Goal: Information Seeking & Learning: Compare options

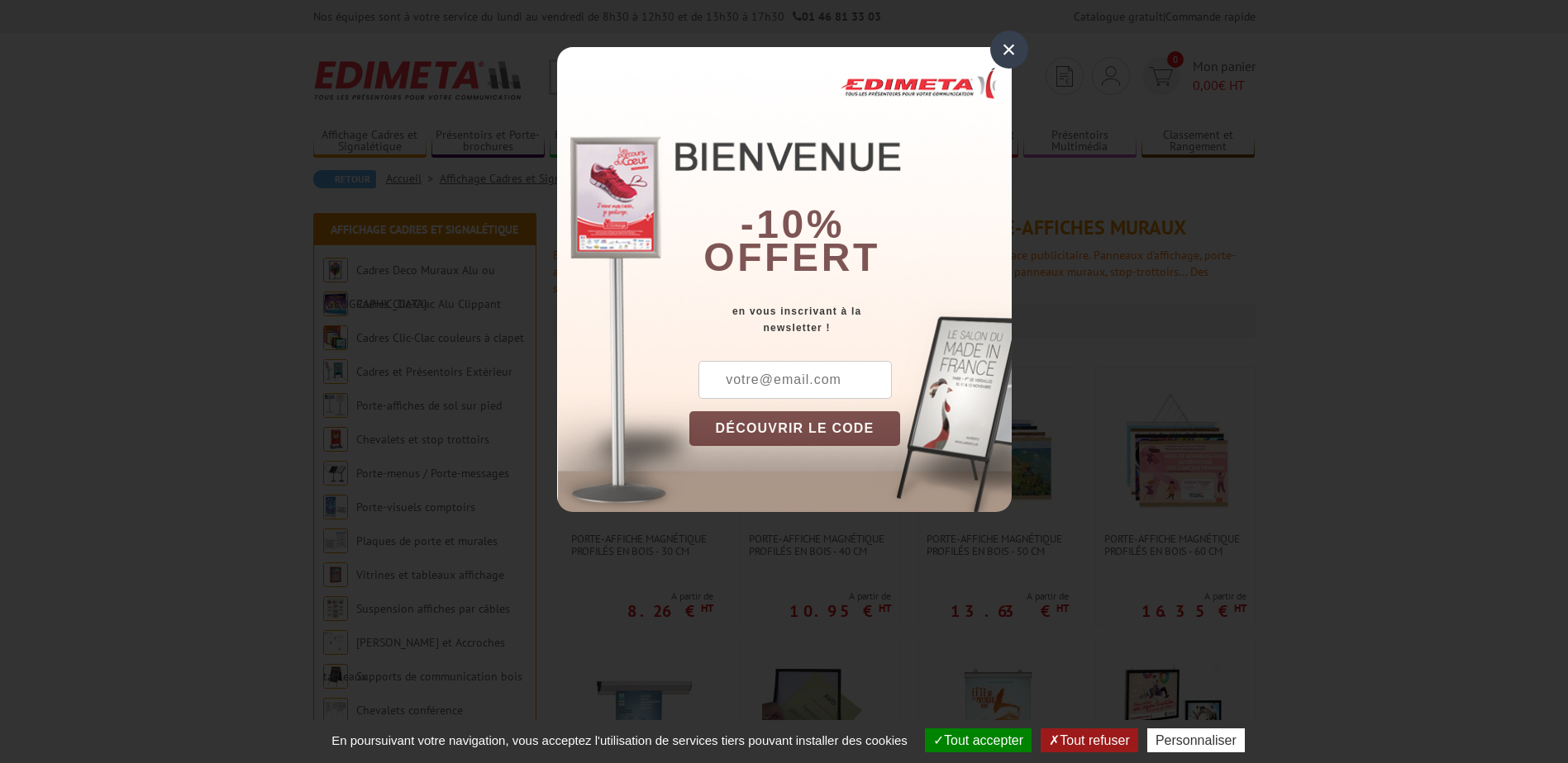
click at [1092, 749] on button "Tout refuser" at bounding box center [1089, 740] width 97 height 24
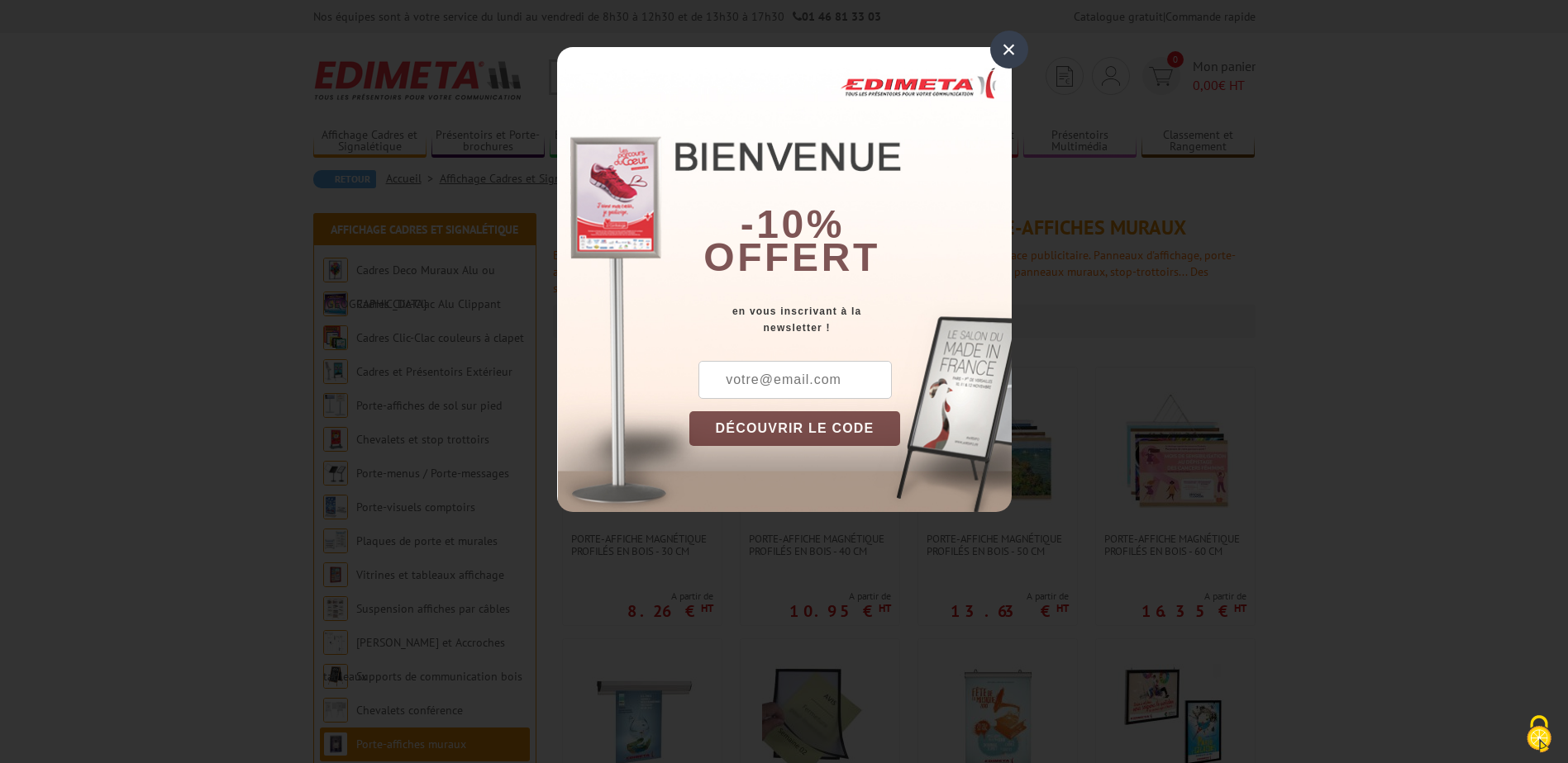
click at [1009, 55] on div "×" at bounding box center [1009, 49] width 38 height 38
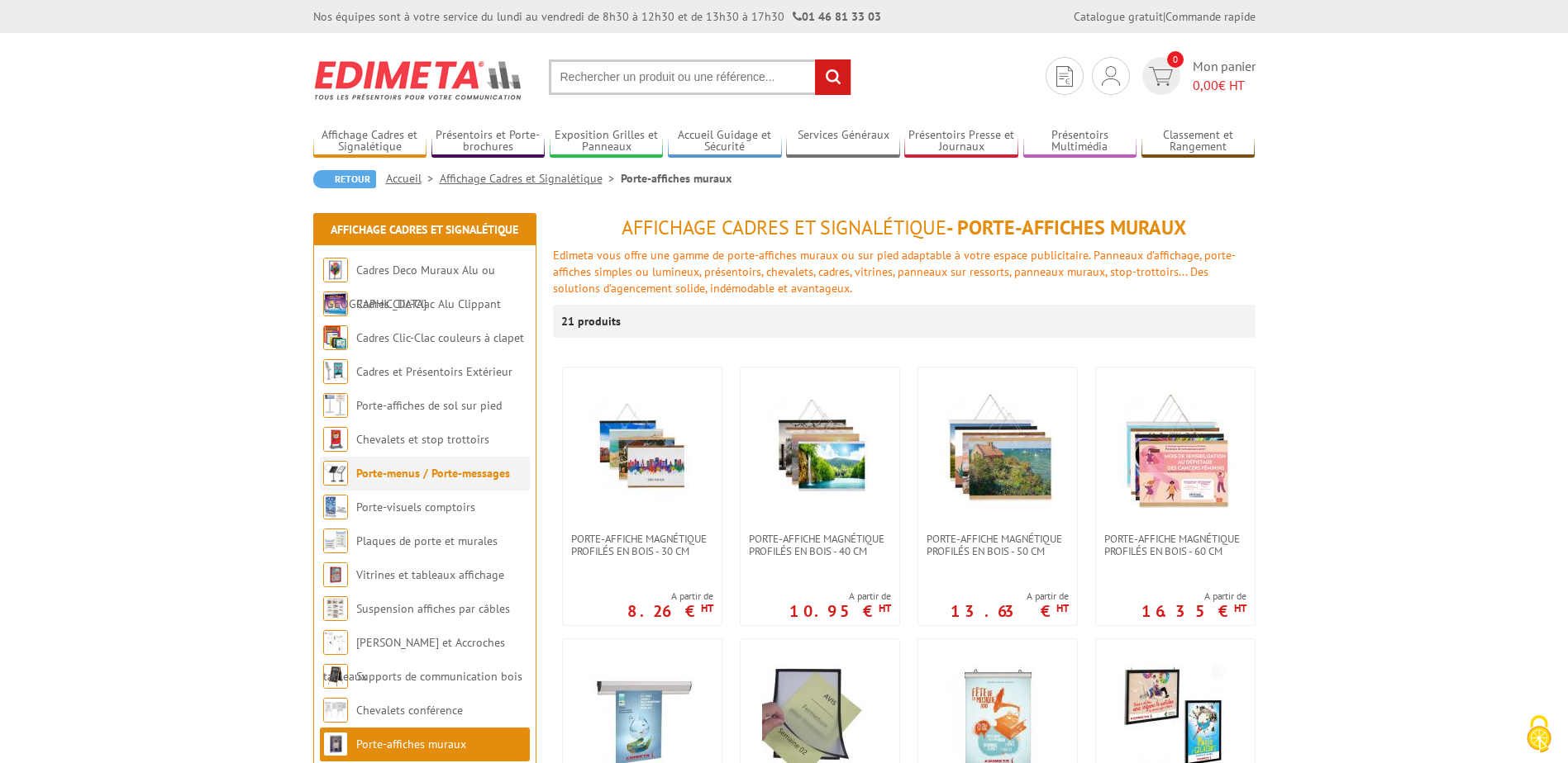
click at [398, 473] on link "Porte-menus / Porte-messages" at bounding box center [433, 473] width 153 height 15
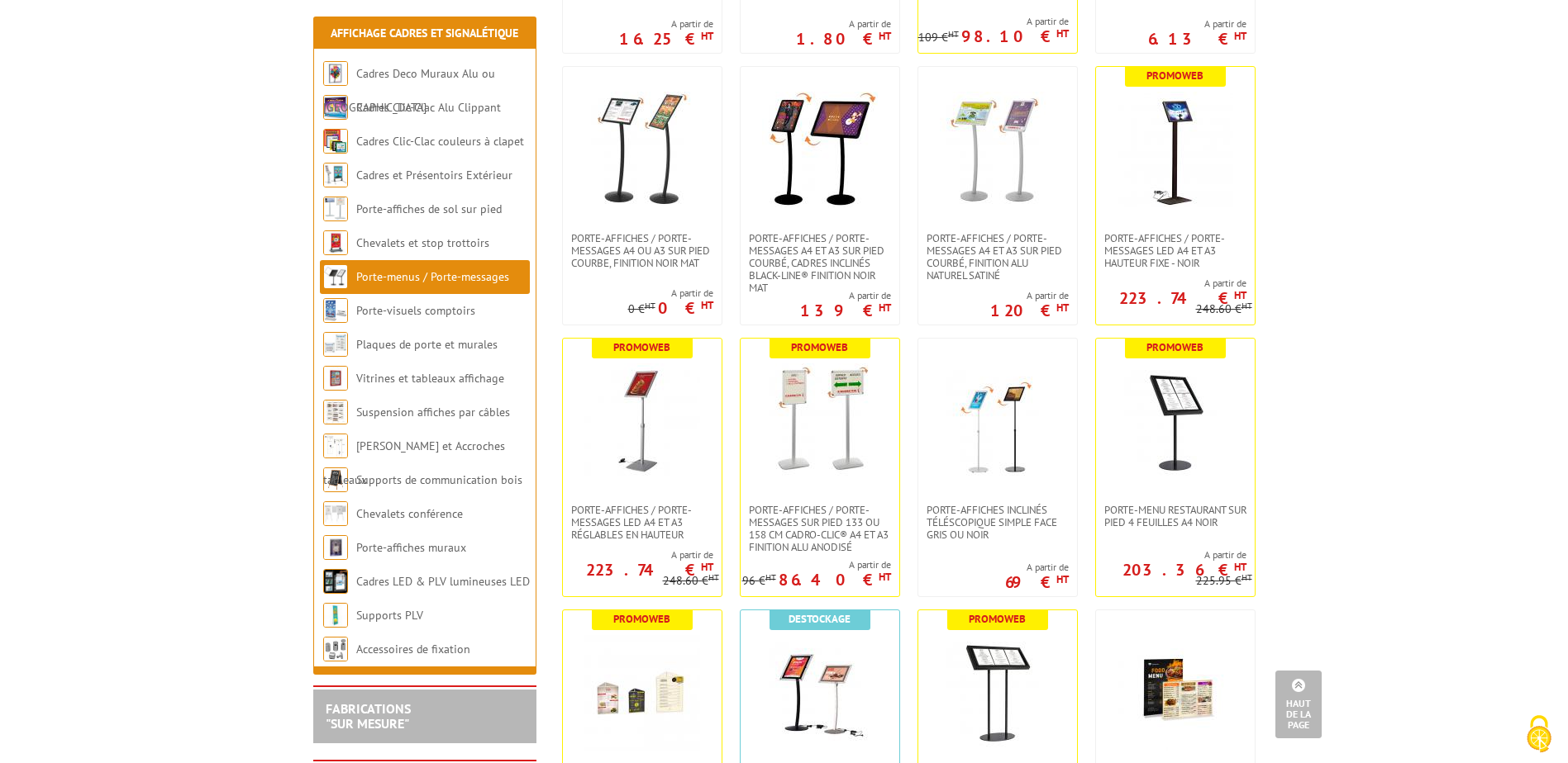
scroll to position [1157, 0]
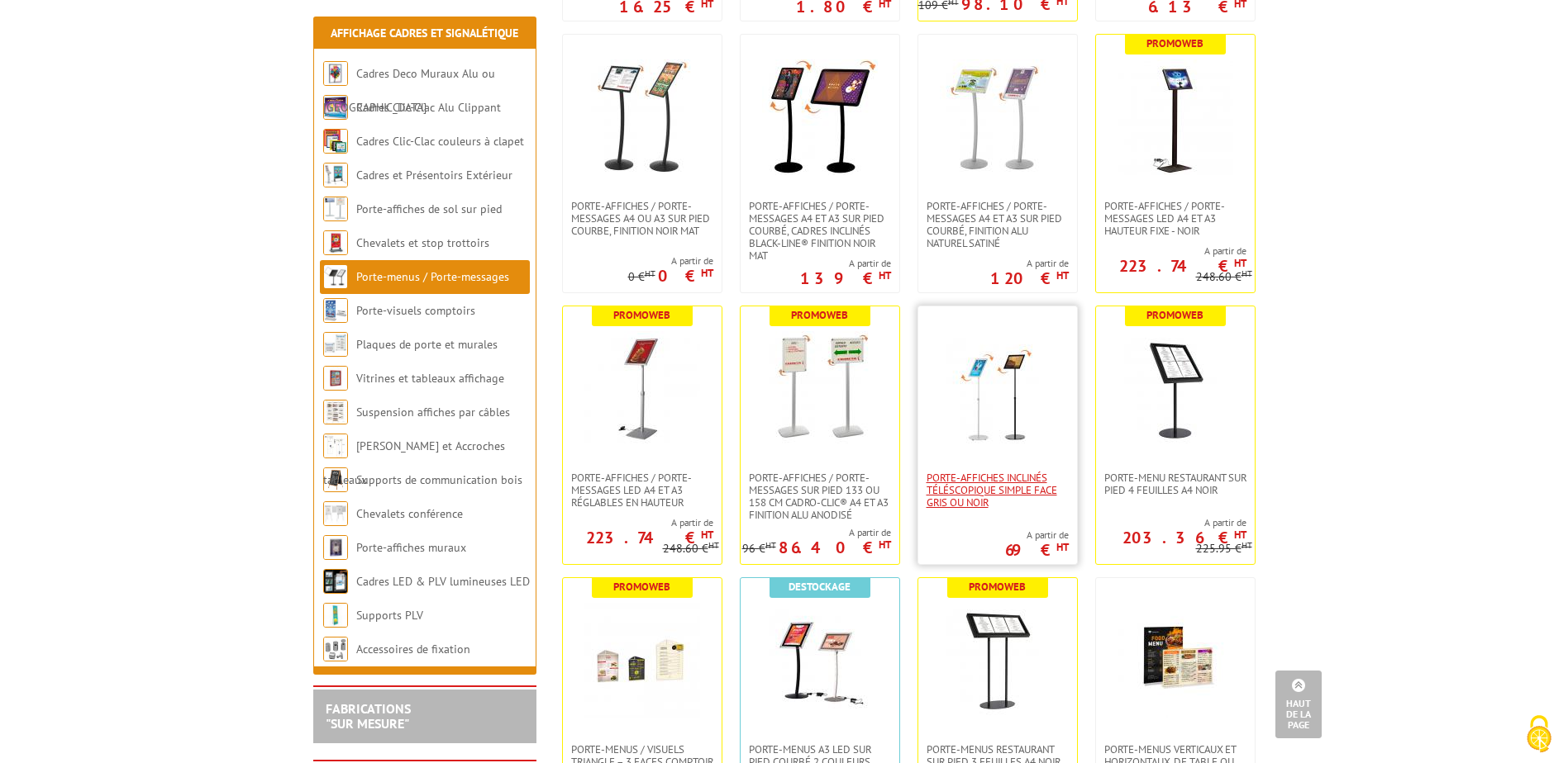
click at [1030, 484] on span "Porte-affiches inclinés téléscopique simple face gris ou noir" at bounding box center [997, 489] width 142 height 37
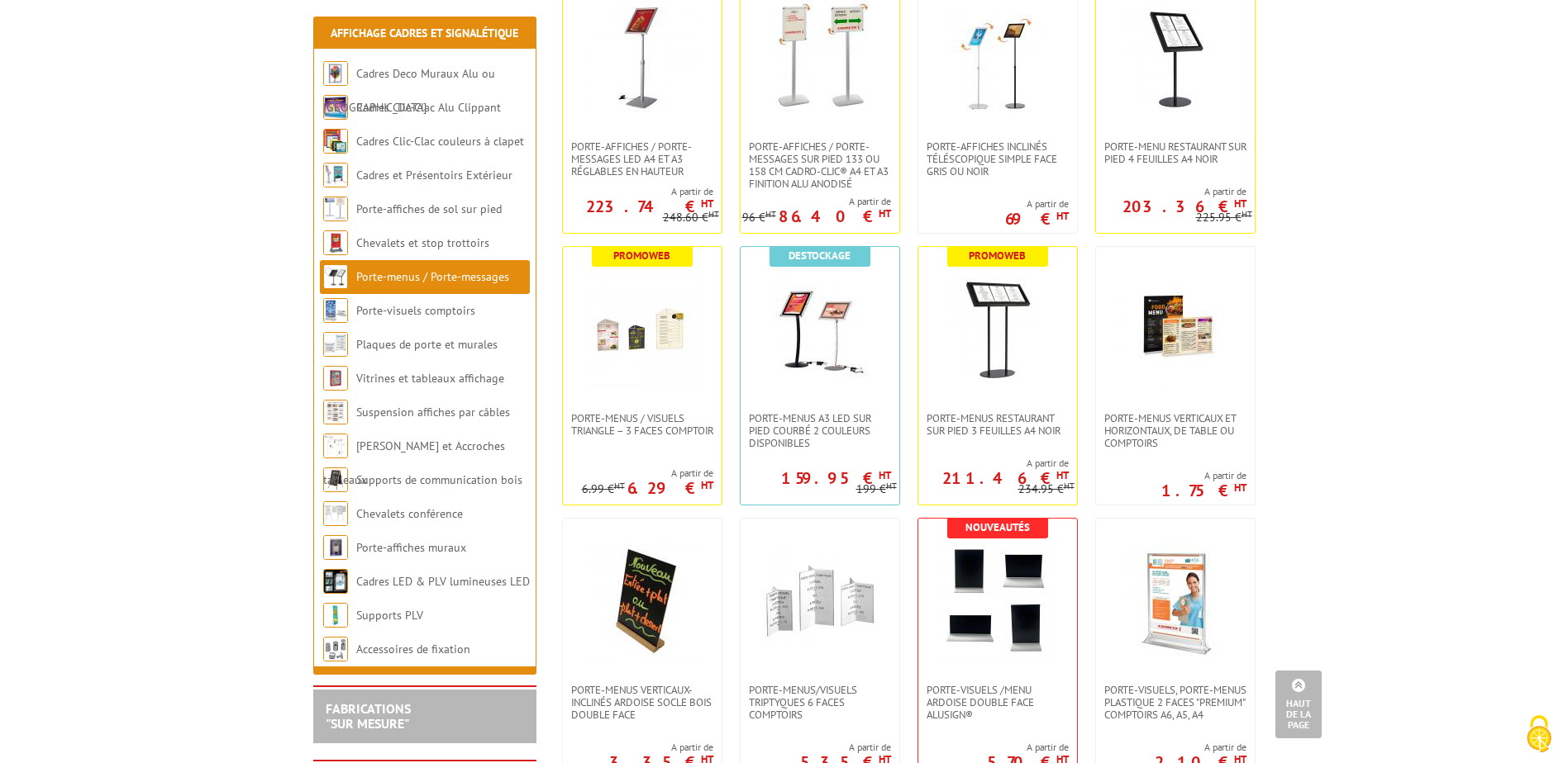
scroll to position [1487, 0]
click at [789, 159] on span "Porte-affiches / Porte-messages sur pied 133 ou 158 cm Cadro-Clic® A4 et A3 fin…" at bounding box center [820, 166] width 142 height 49
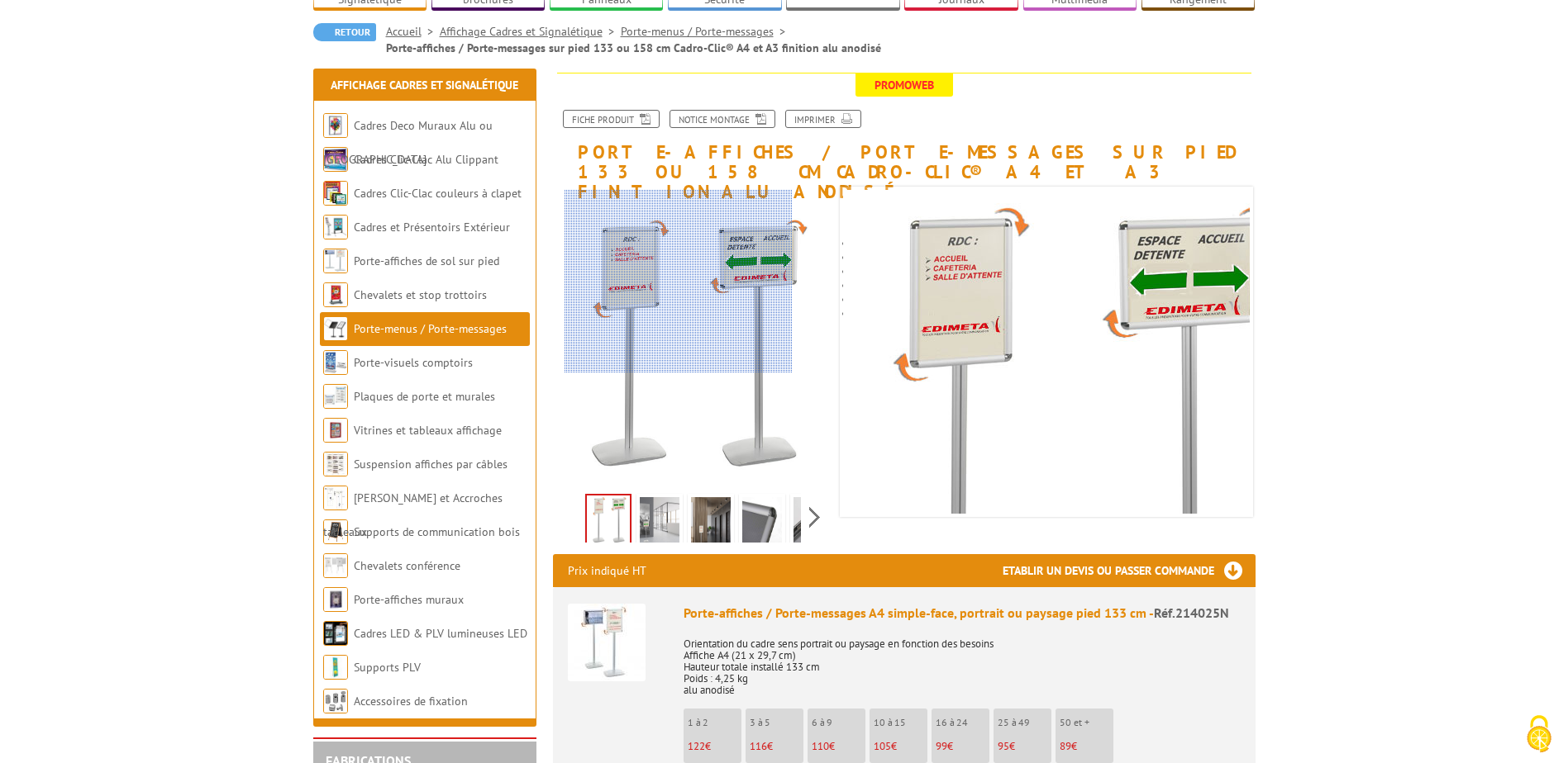
scroll to position [166, 0]
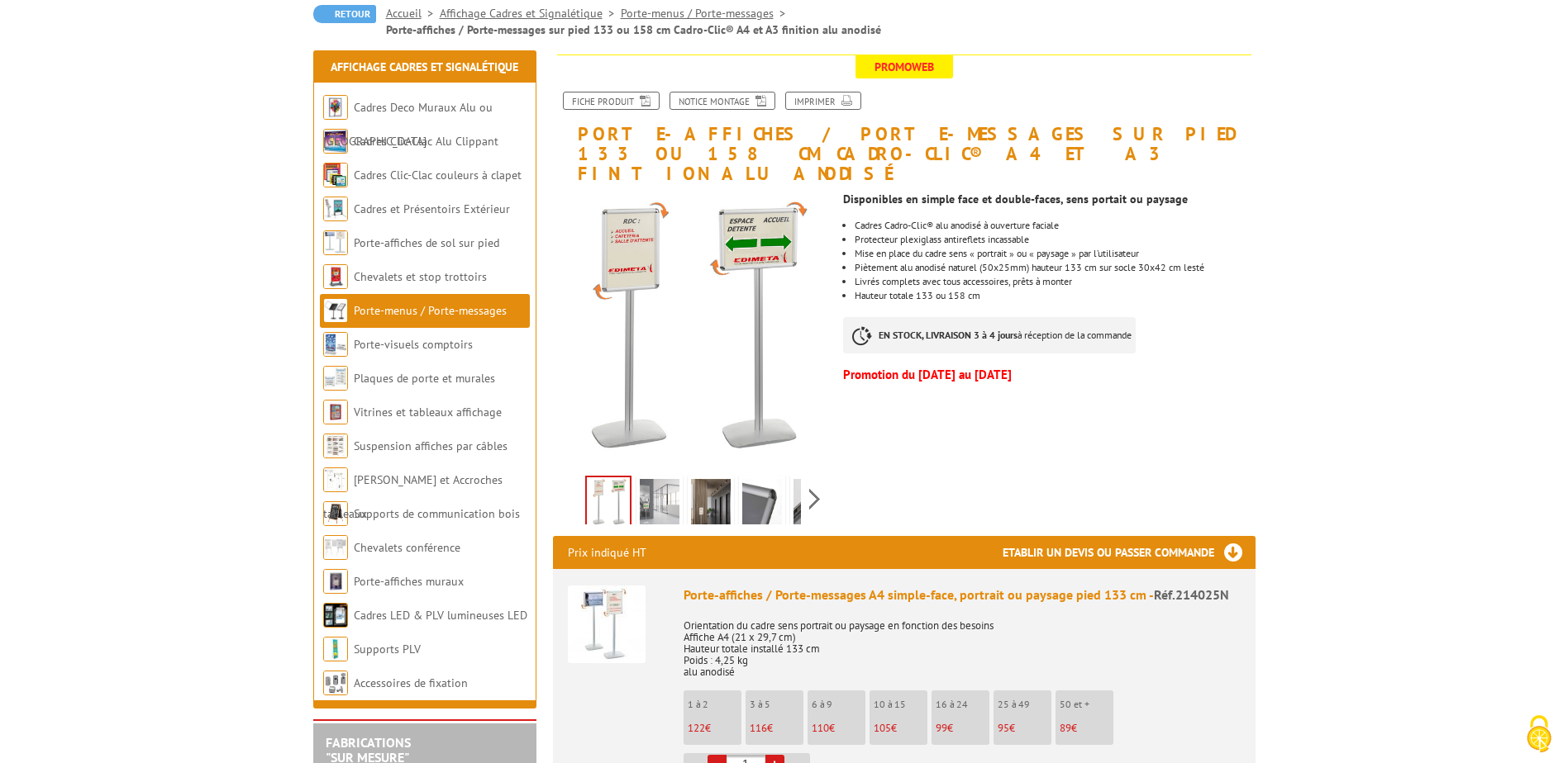
click at [653, 479] on img at bounding box center [660, 505] width 40 height 51
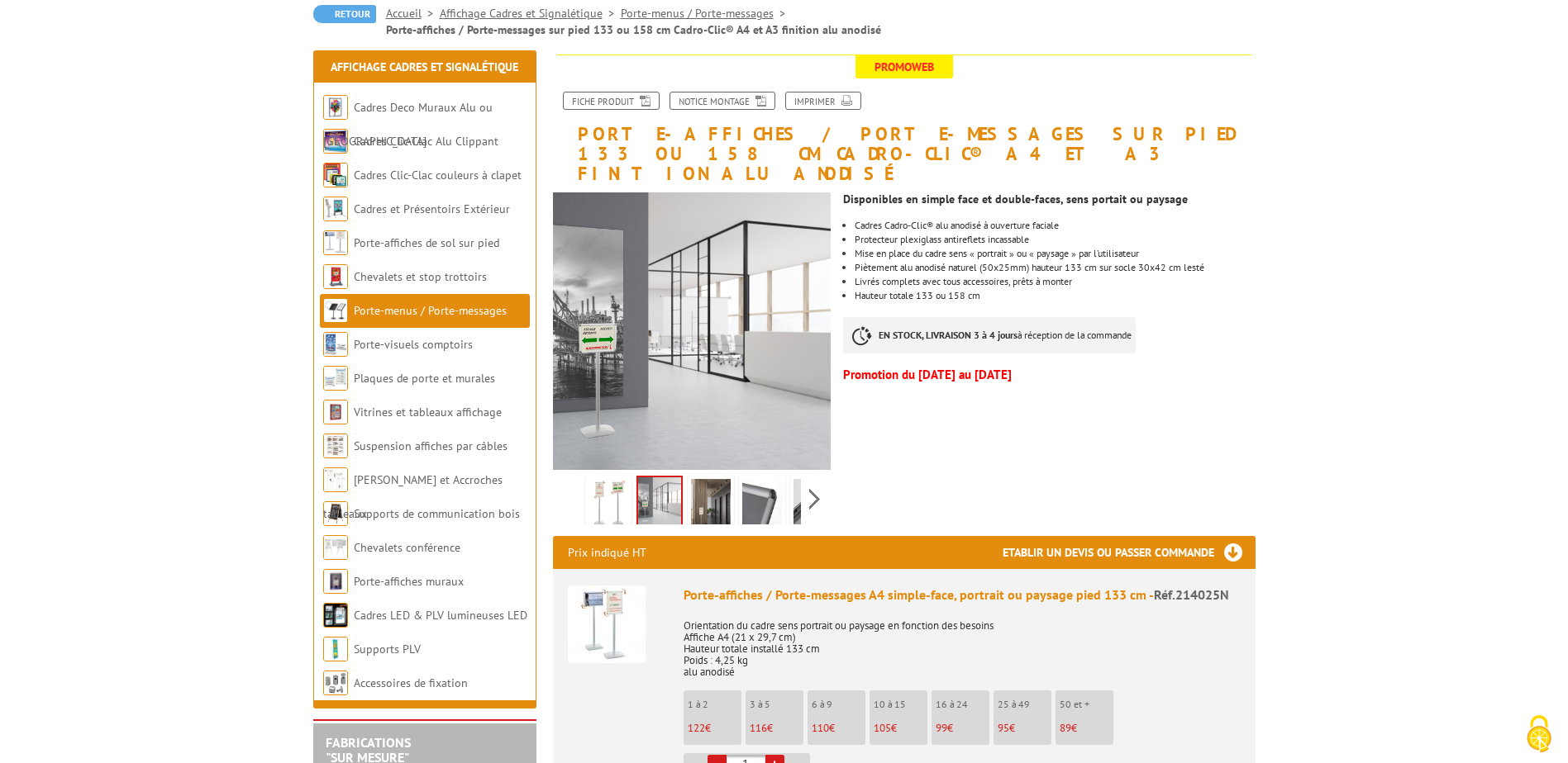
click at [719, 479] on img at bounding box center [711, 505] width 40 height 51
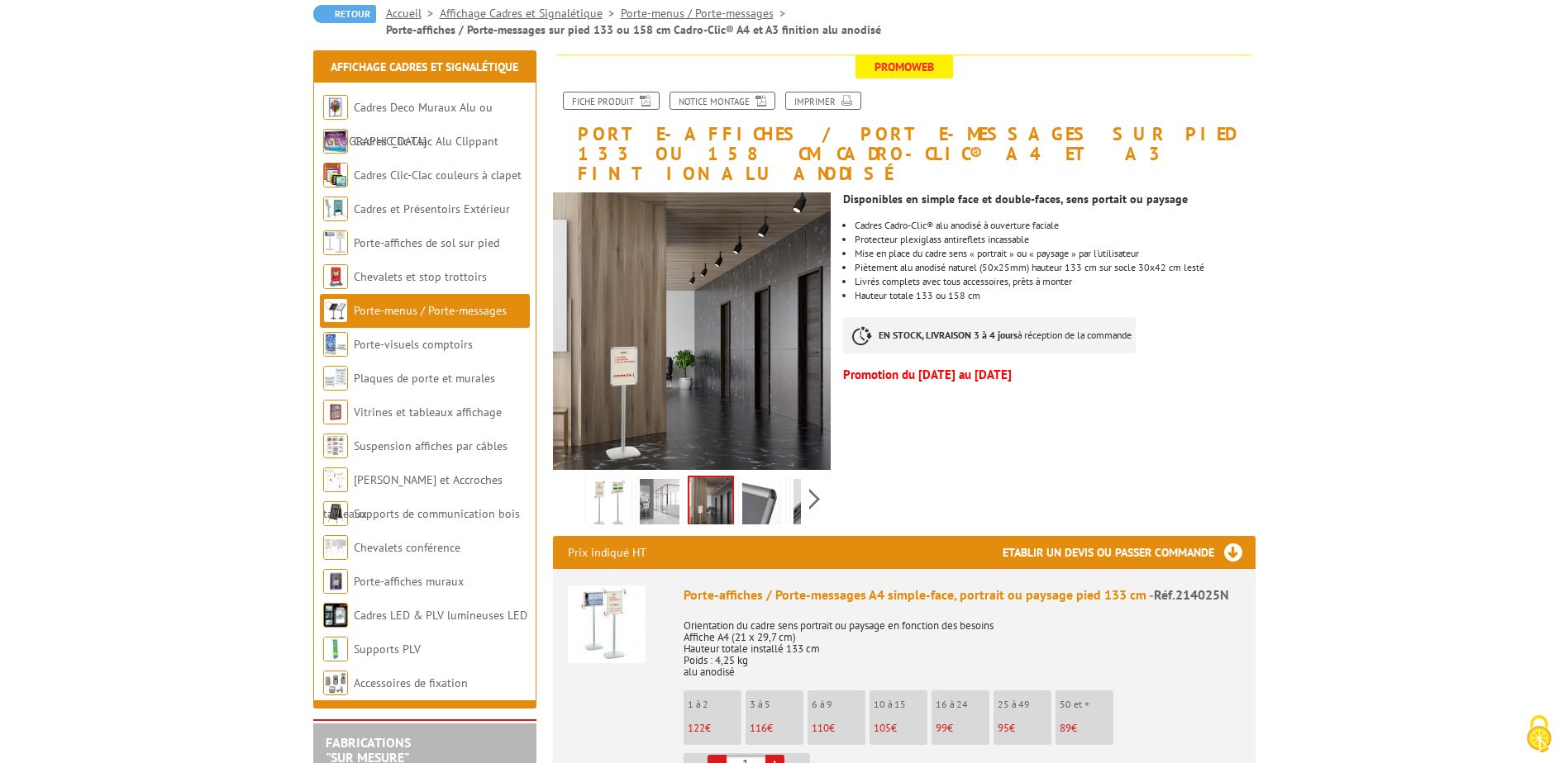
click at [788, 483] on li at bounding box center [813, 499] width 51 height 51
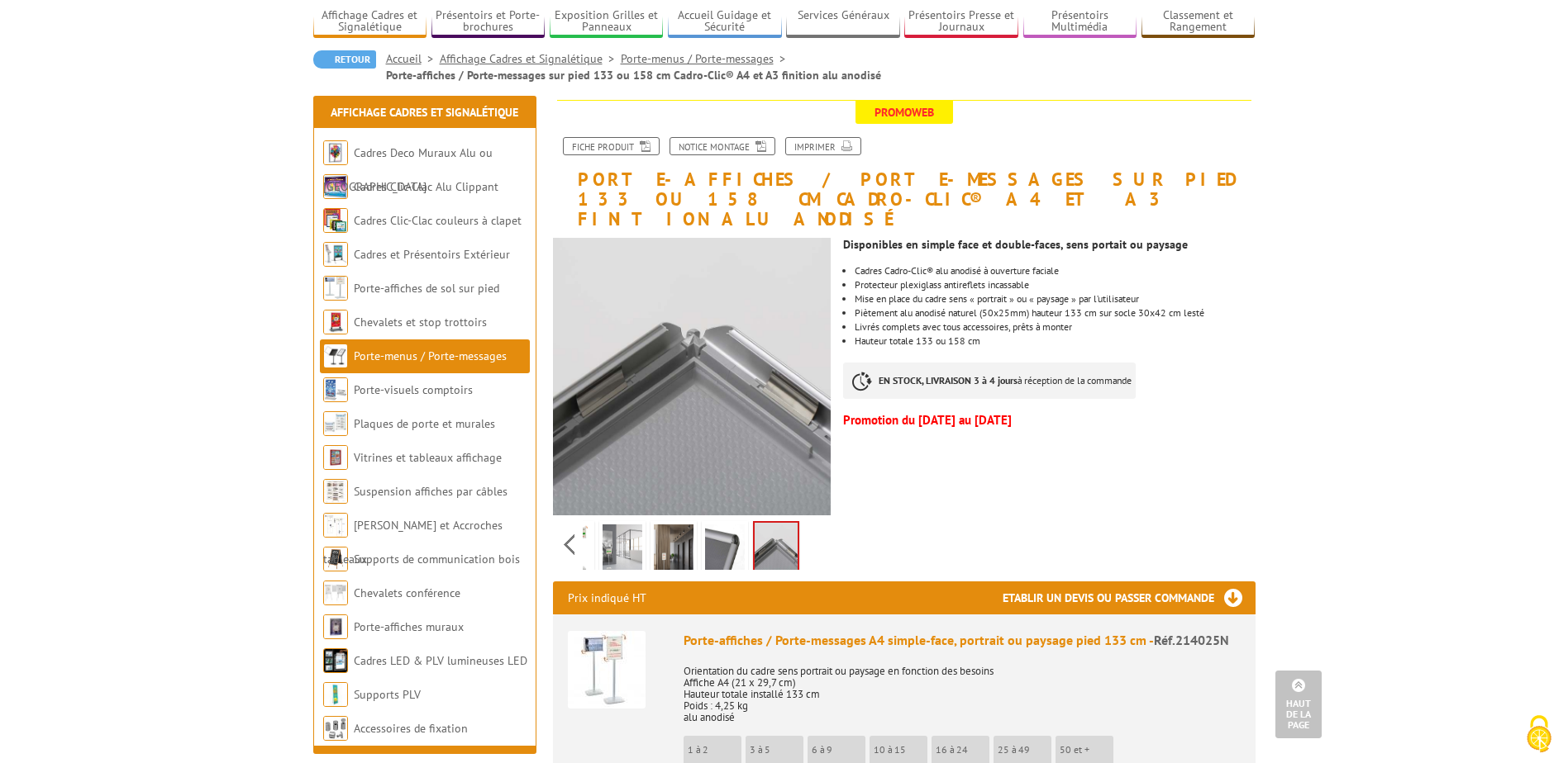
scroll to position [0, 0]
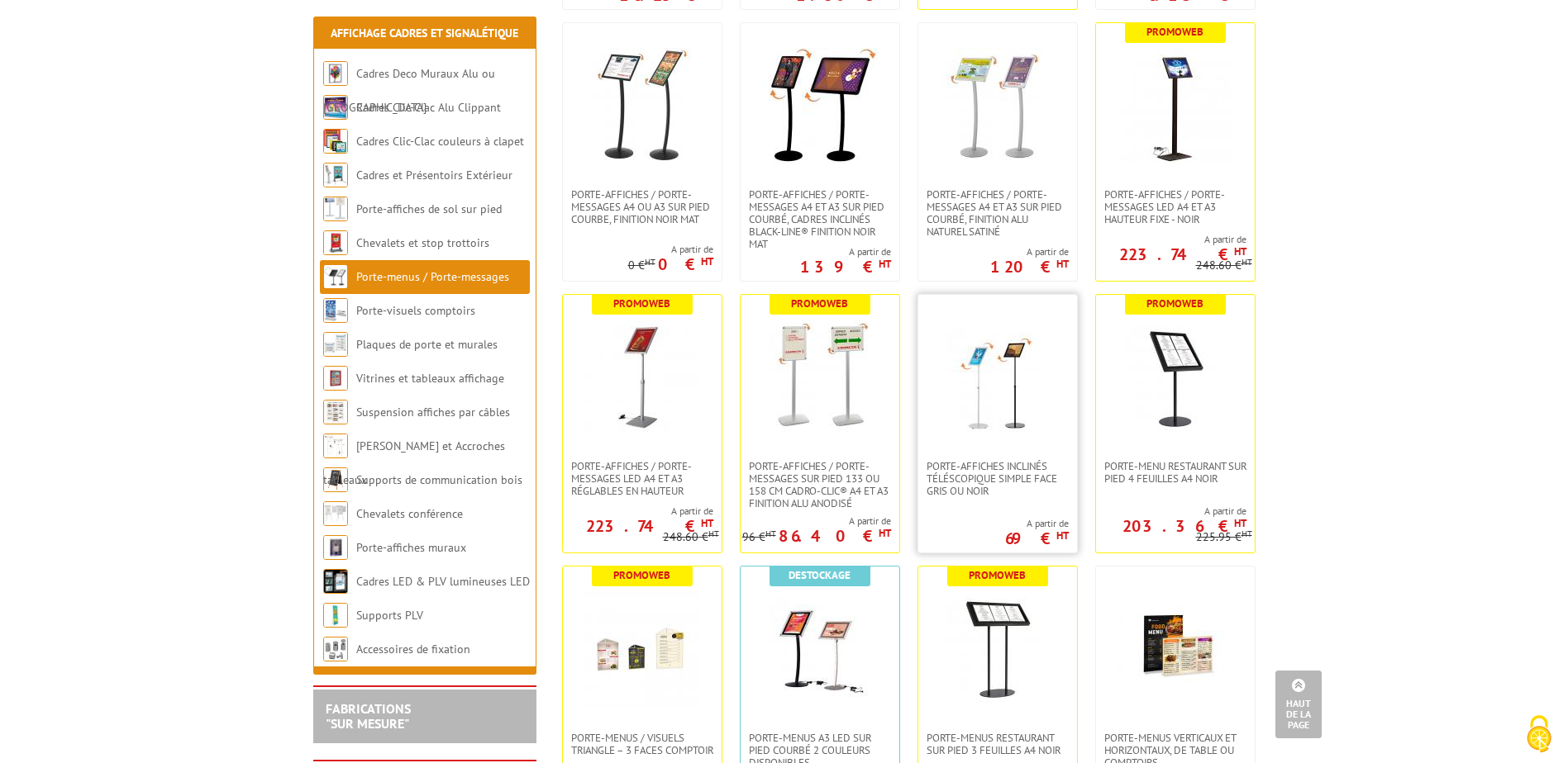
scroll to position [1074, 0]
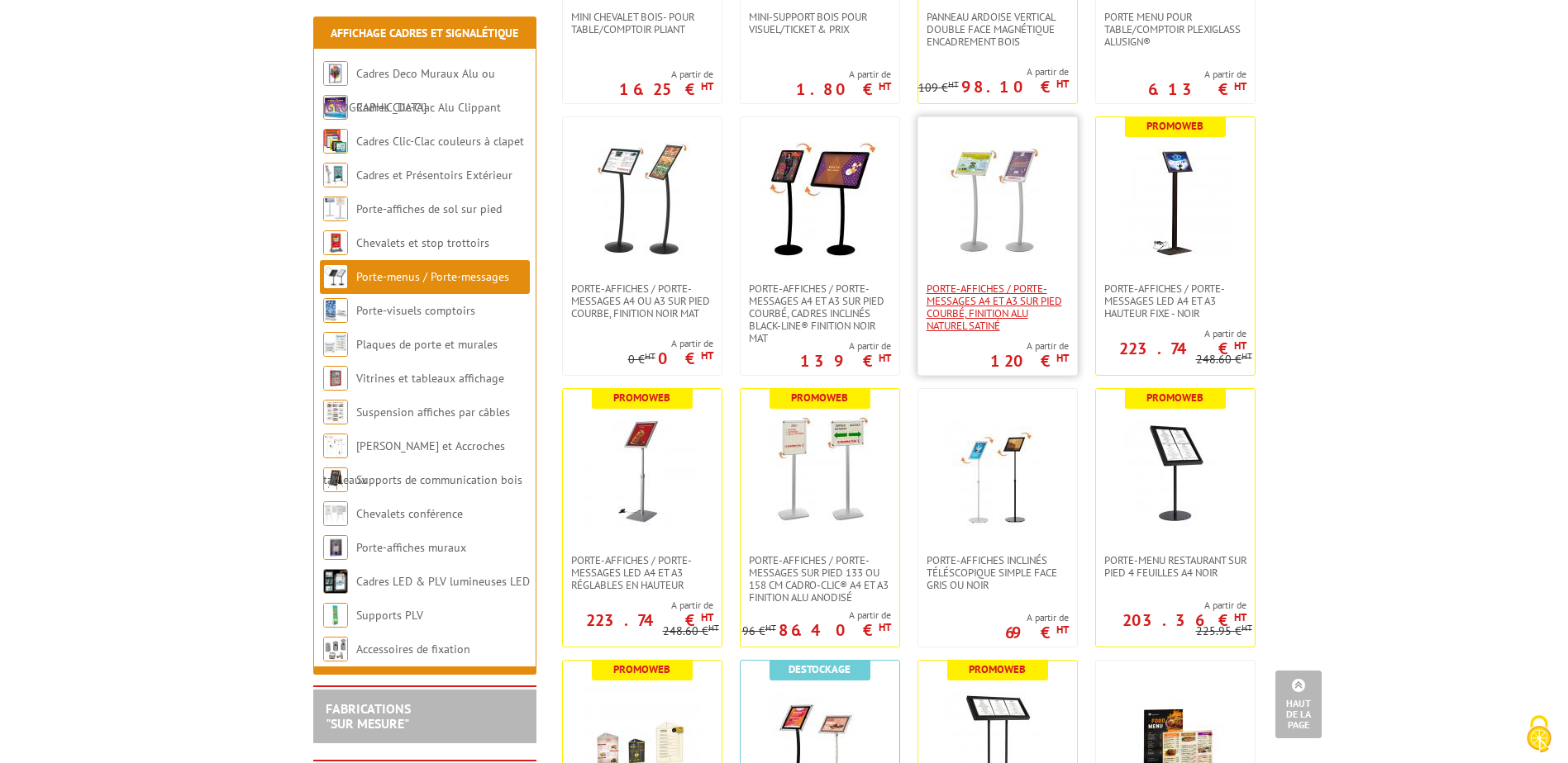
click at [938, 302] on span "Porte-affiches / Porte-messages A4 et A3 sur pied courbé, finition alu naturel …" at bounding box center [997, 307] width 142 height 49
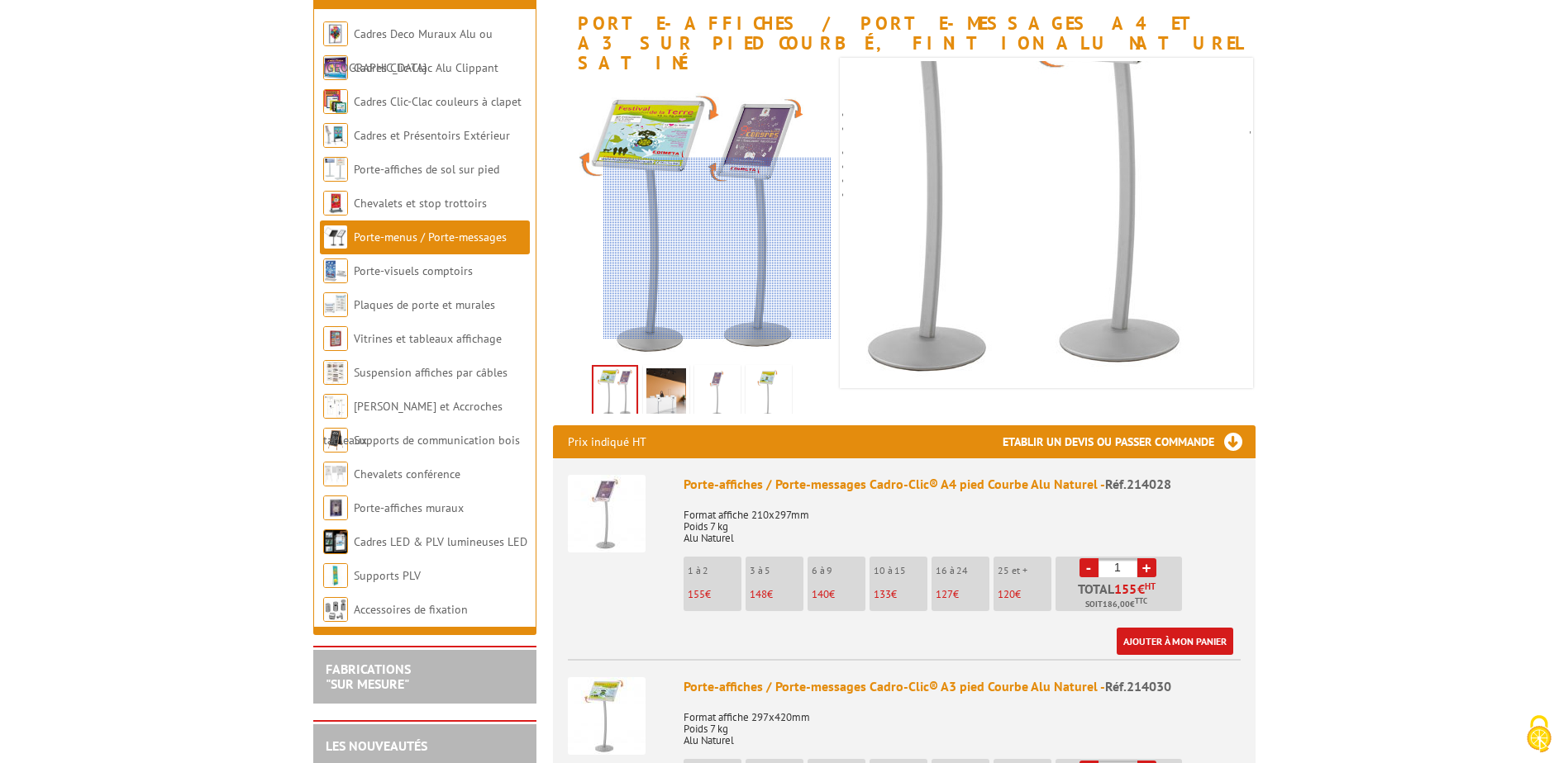
scroll to position [248, 0]
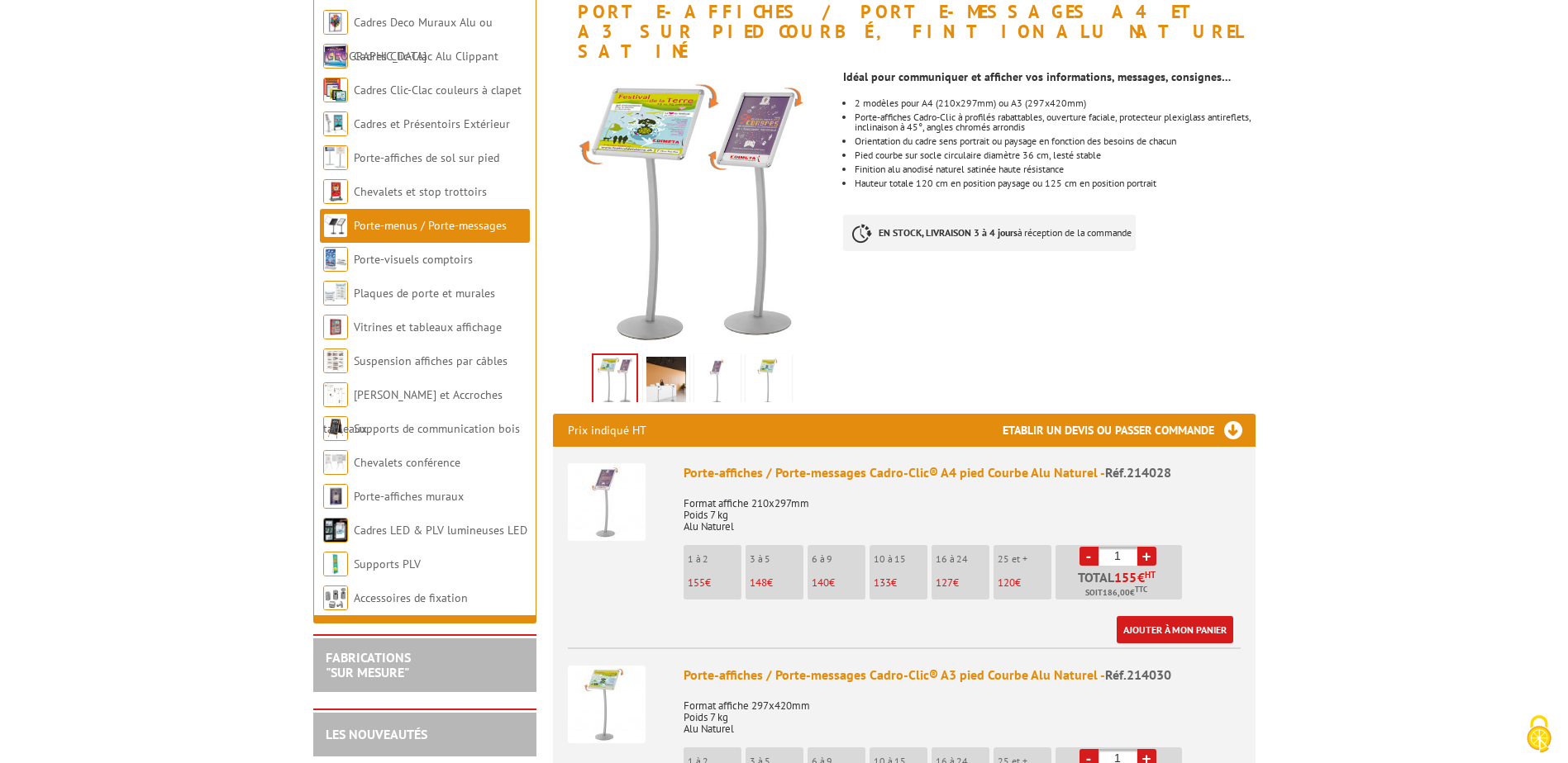
click at [1142, 547] on link "+" at bounding box center [1147, 557] width 19 height 19
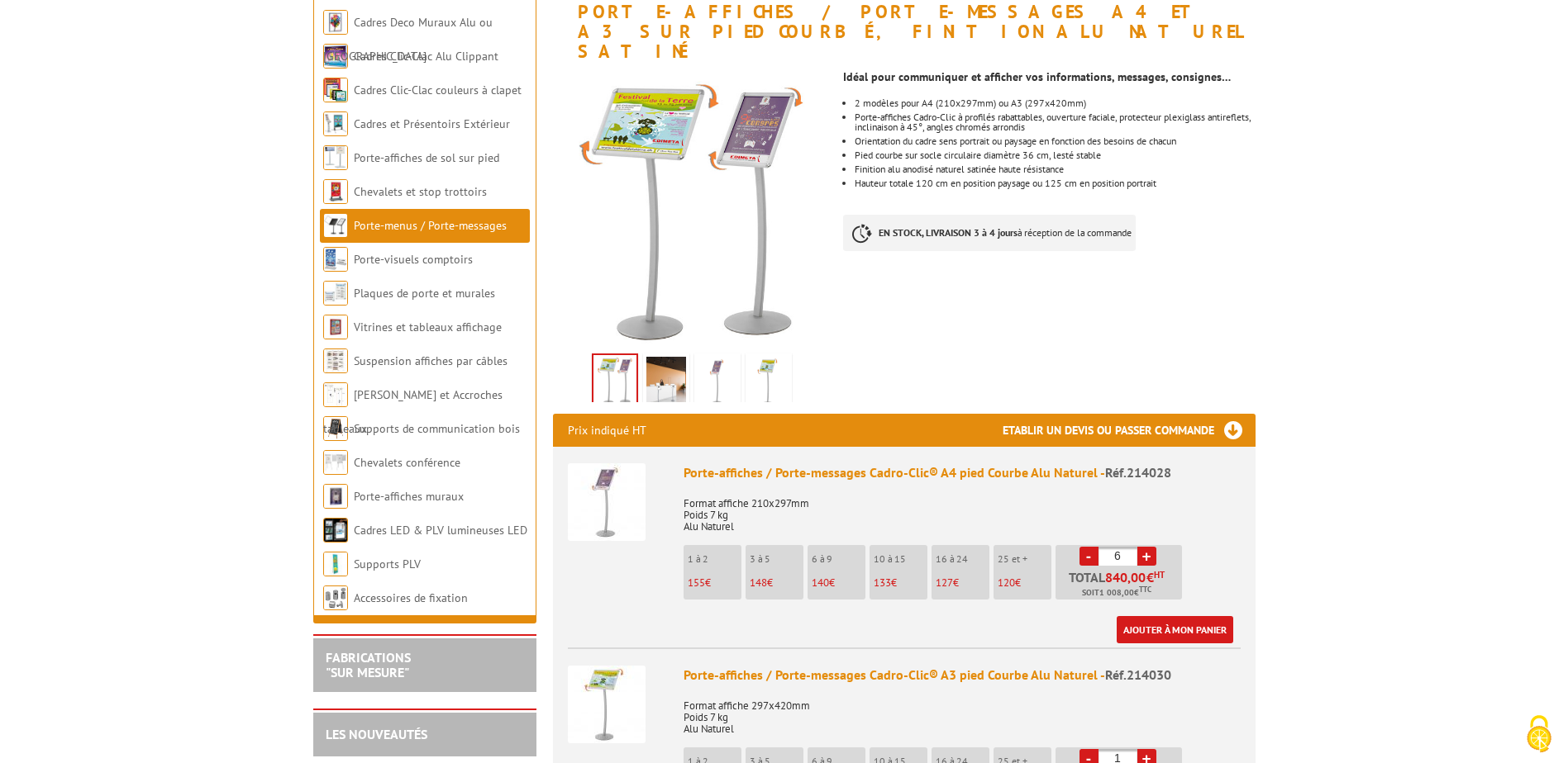
click at [1142, 547] on link "+" at bounding box center [1147, 557] width 19 height 19
type input "8"
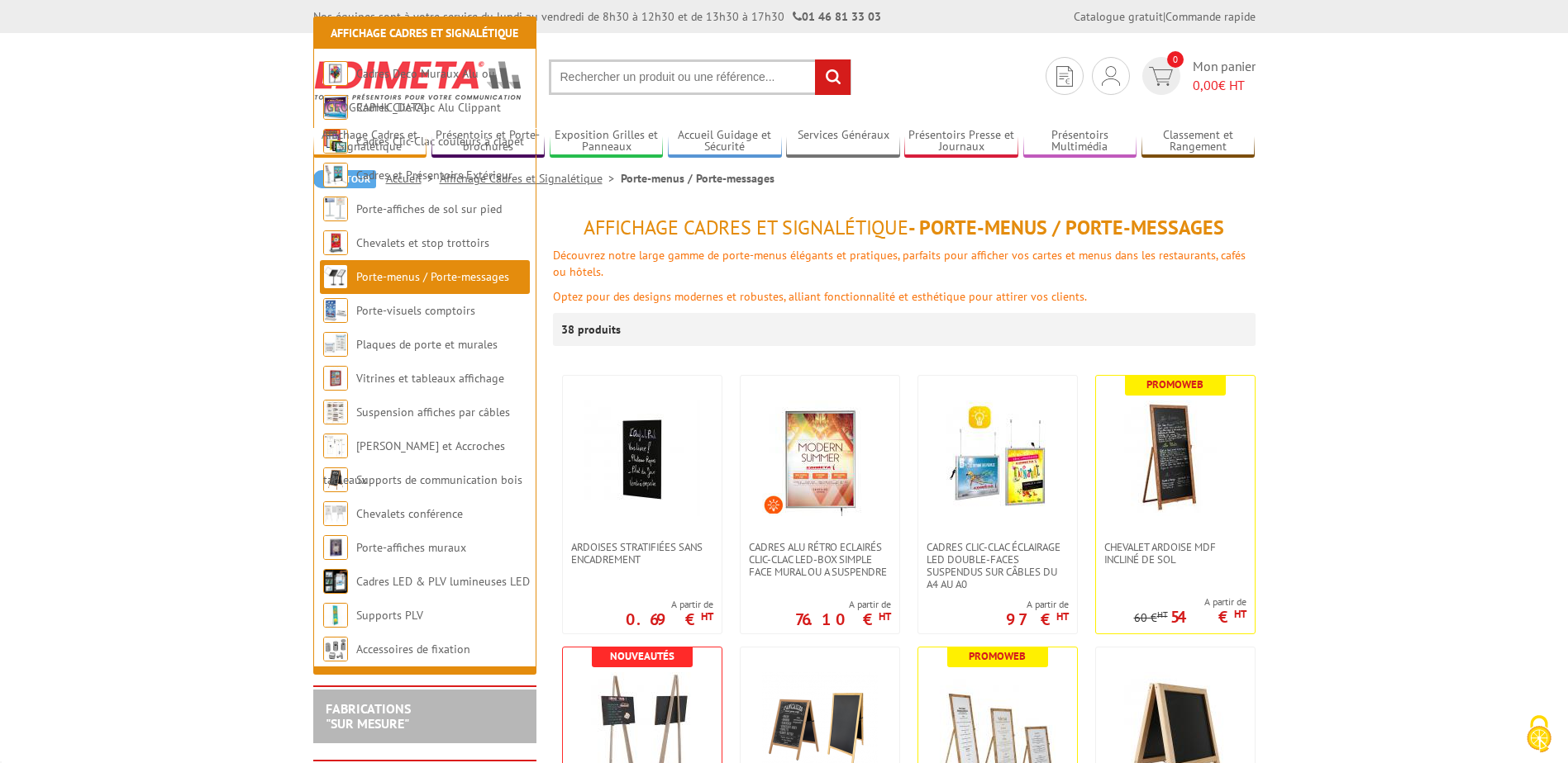
scroll to position [1074, 0]
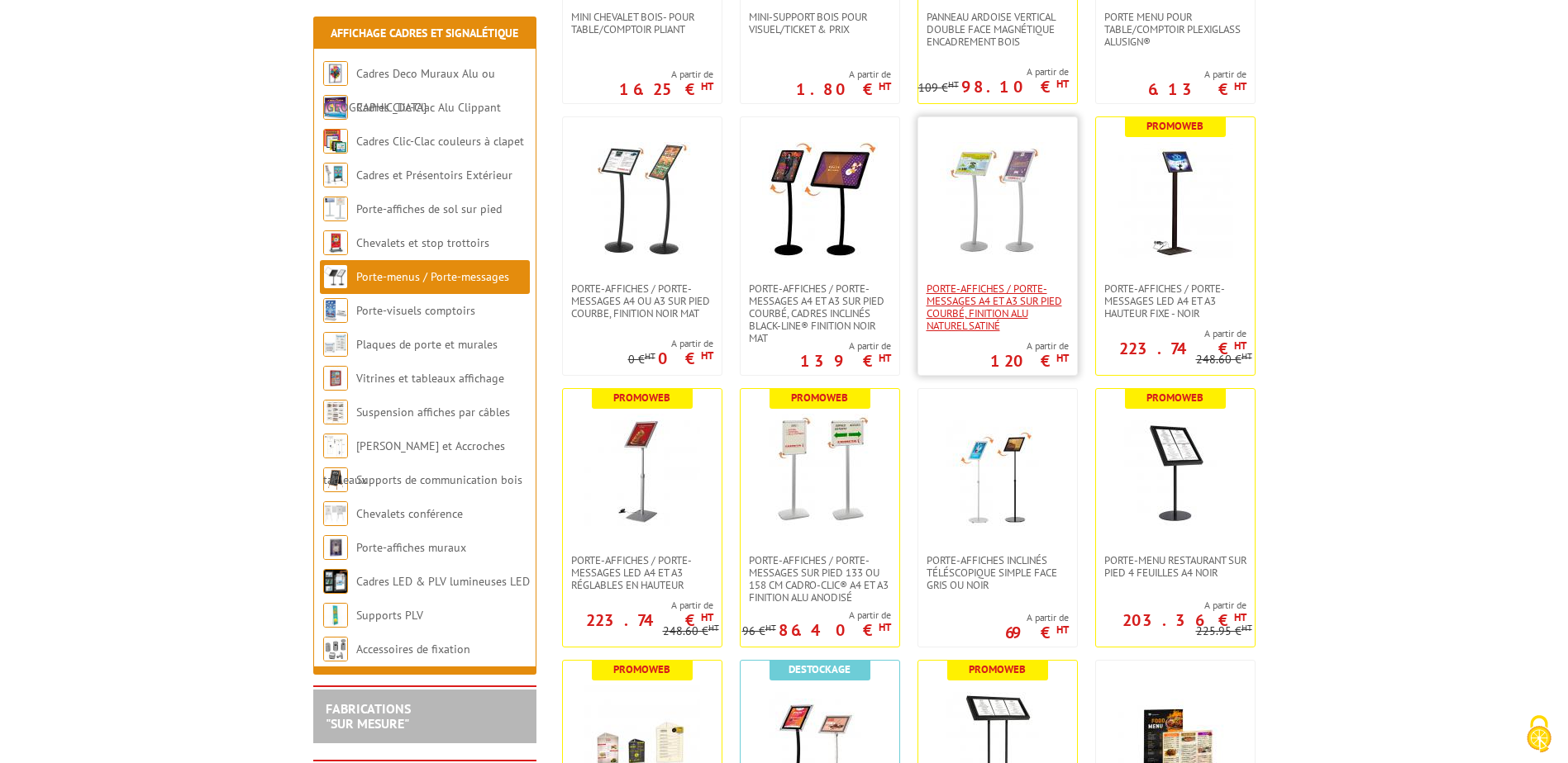
click at [1002, 300] on span "Porte-affiches / Porte-messages A4 et A3 sur pied courbé, finition alu naturel …" at bounding box center [997, 307] width 142 height 49
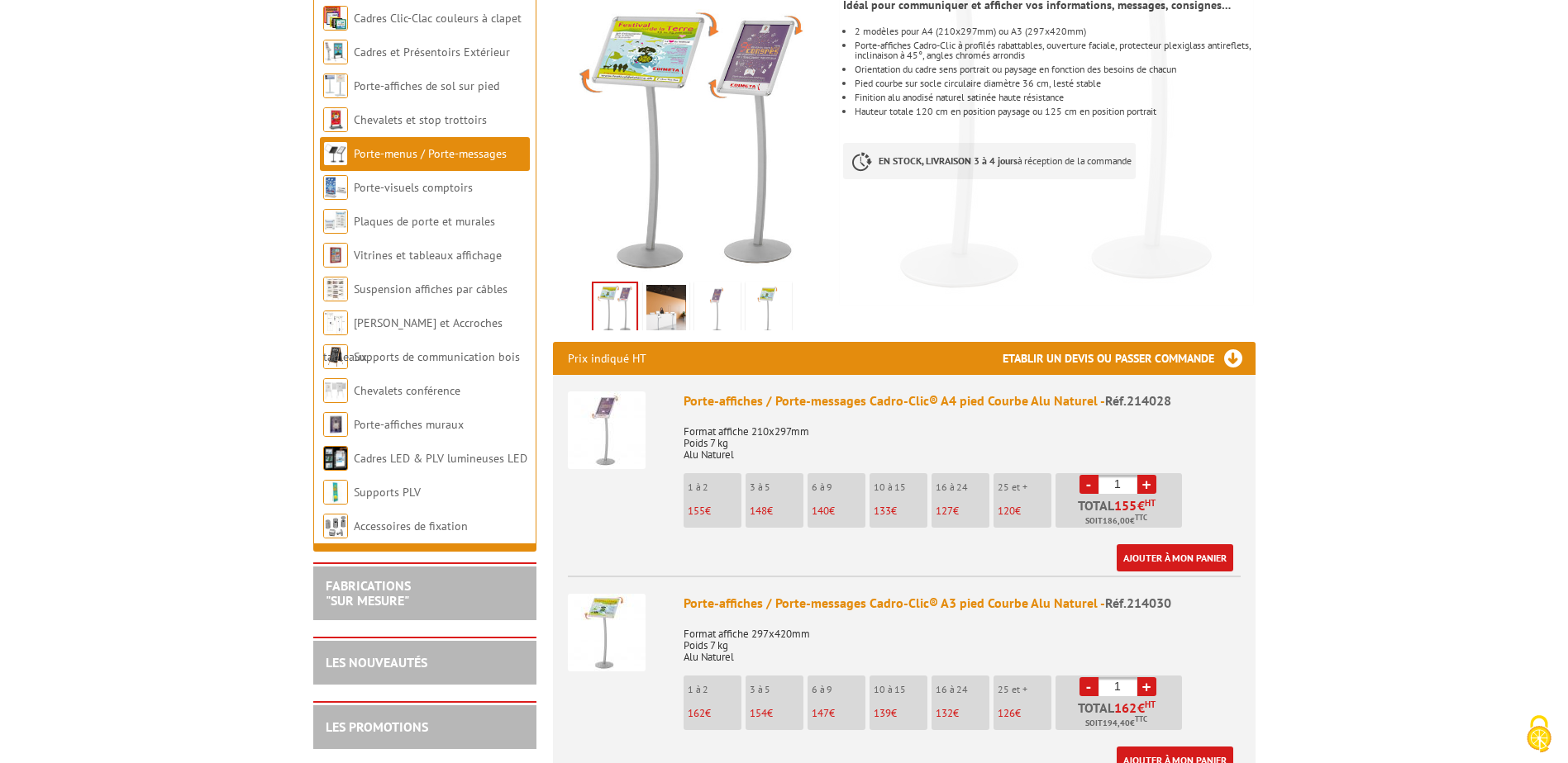
scroll to position [3, 0]
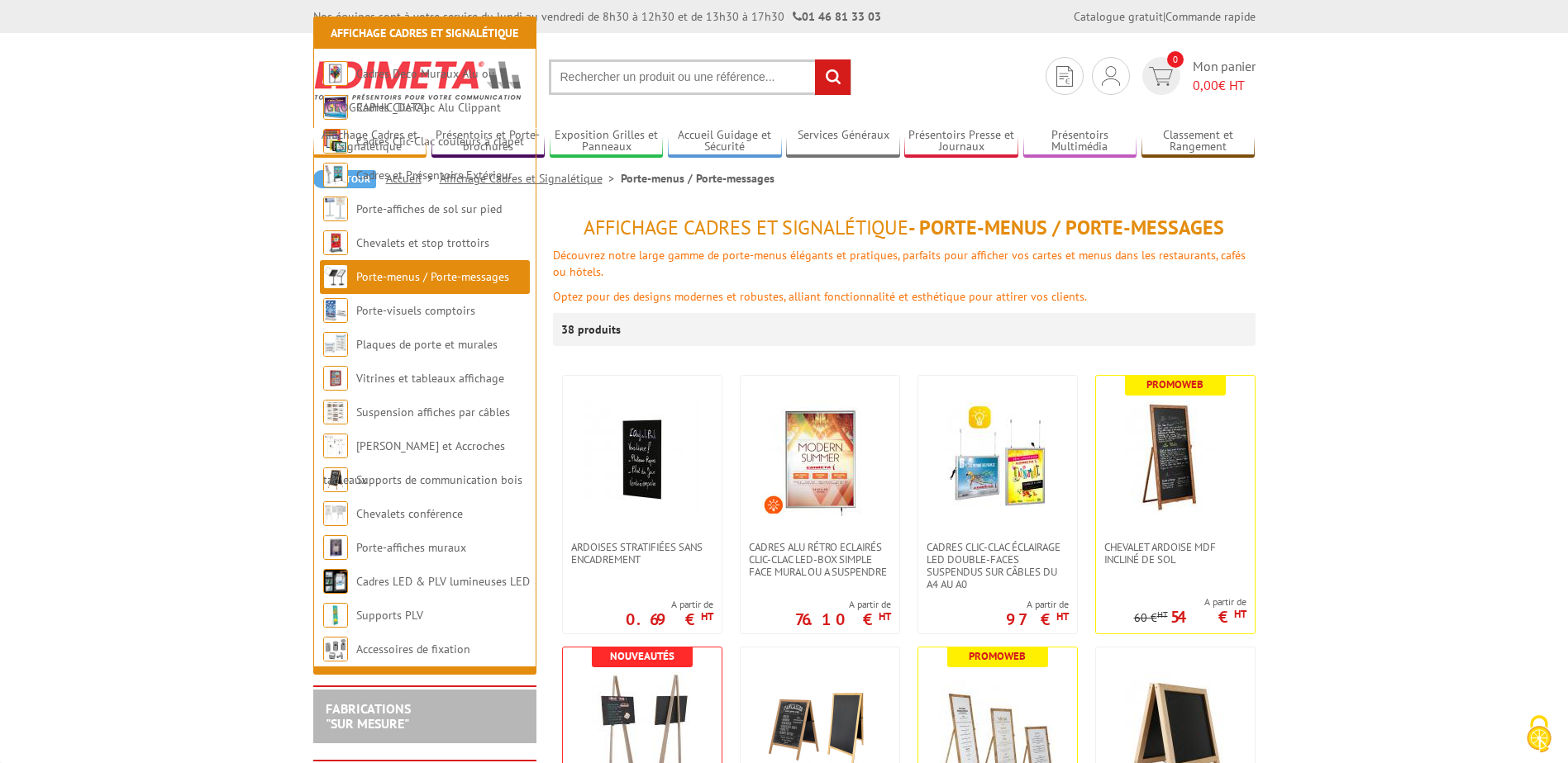
scroll to position [1074, 0]
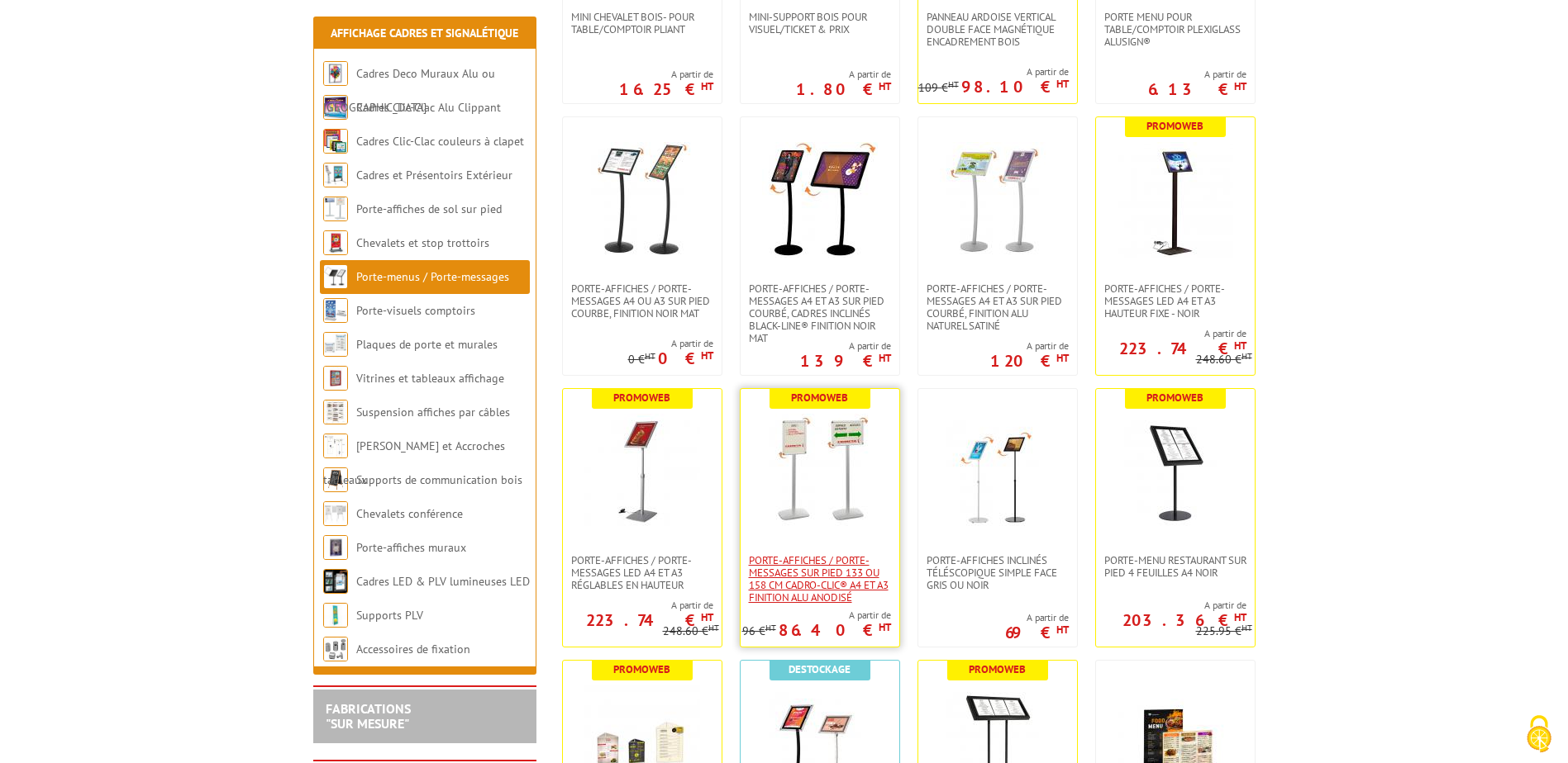
click at [822, 581] on span "Porte-affiches / Porte-messages sur pied 133 ou 158 cm Cadro-Clic® A4 et A3 fin…" at bounding box center [820, 579] width 142 height 49
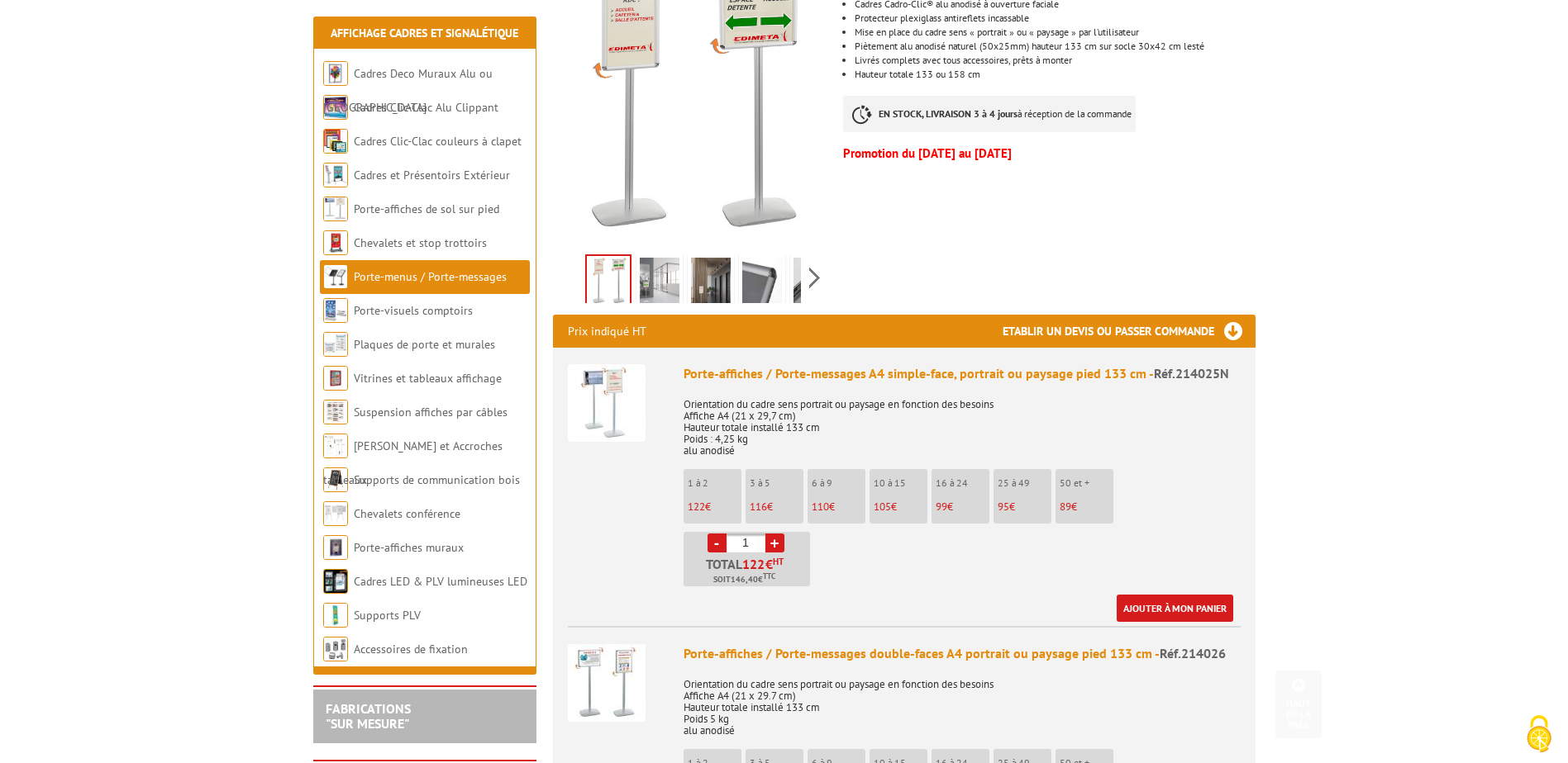
scroll to position [399, 0]
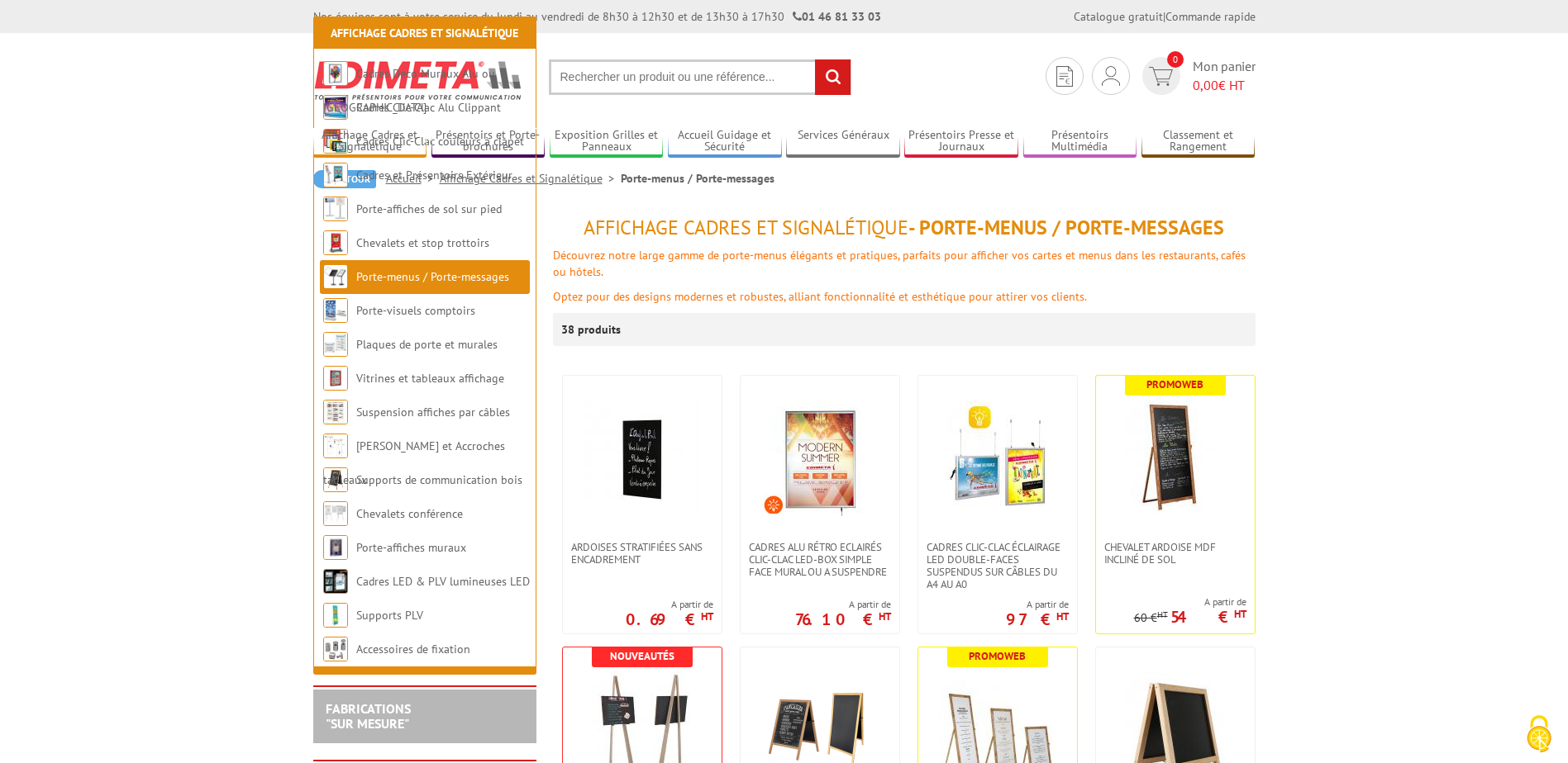
scroll to position [1074, 0]
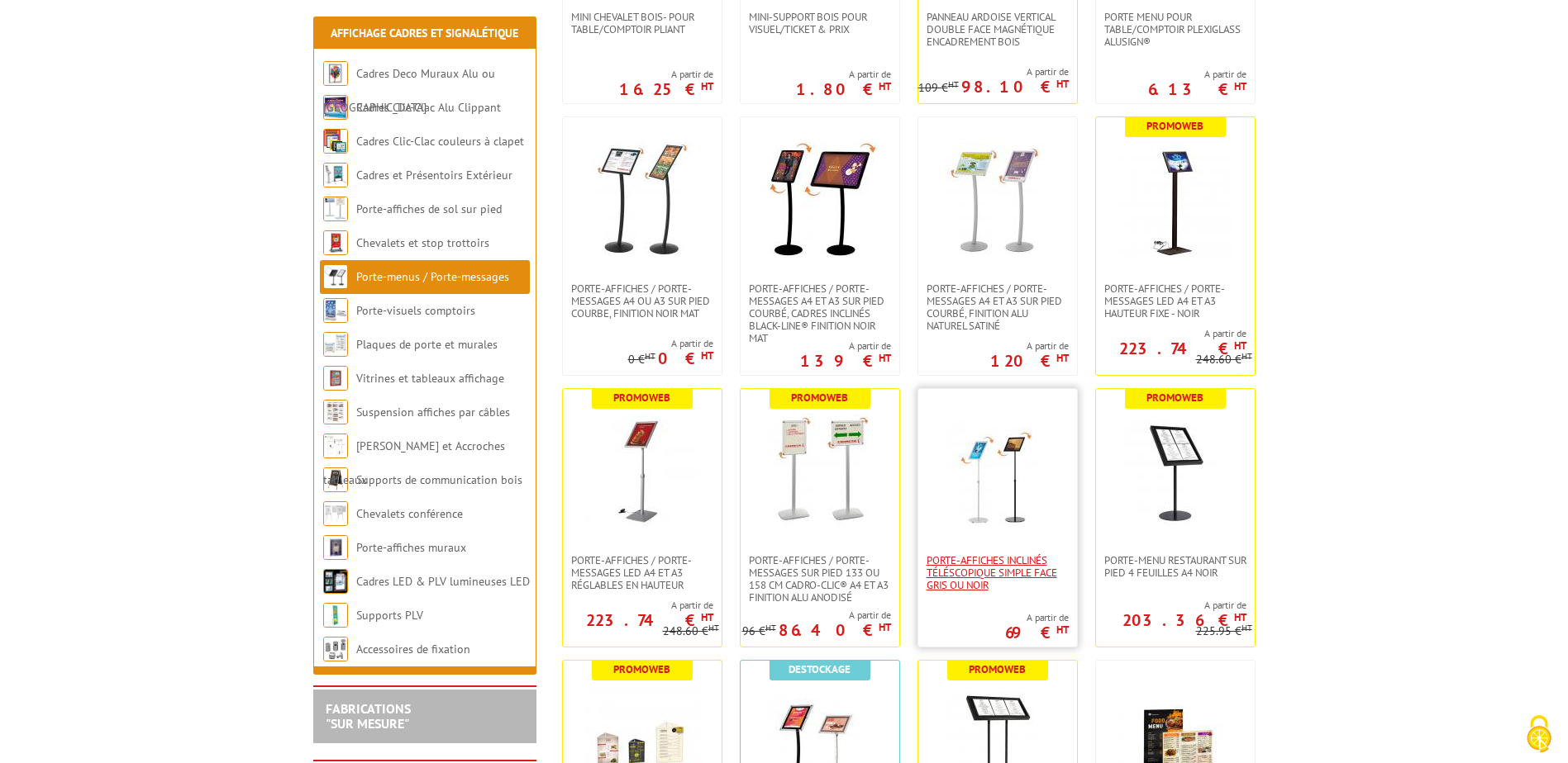
click at [1001, 575] on span "Porte-affiches inclinés téléscopique simple face gris ou noir" at bounding box center [997, 573] width 142 height 37
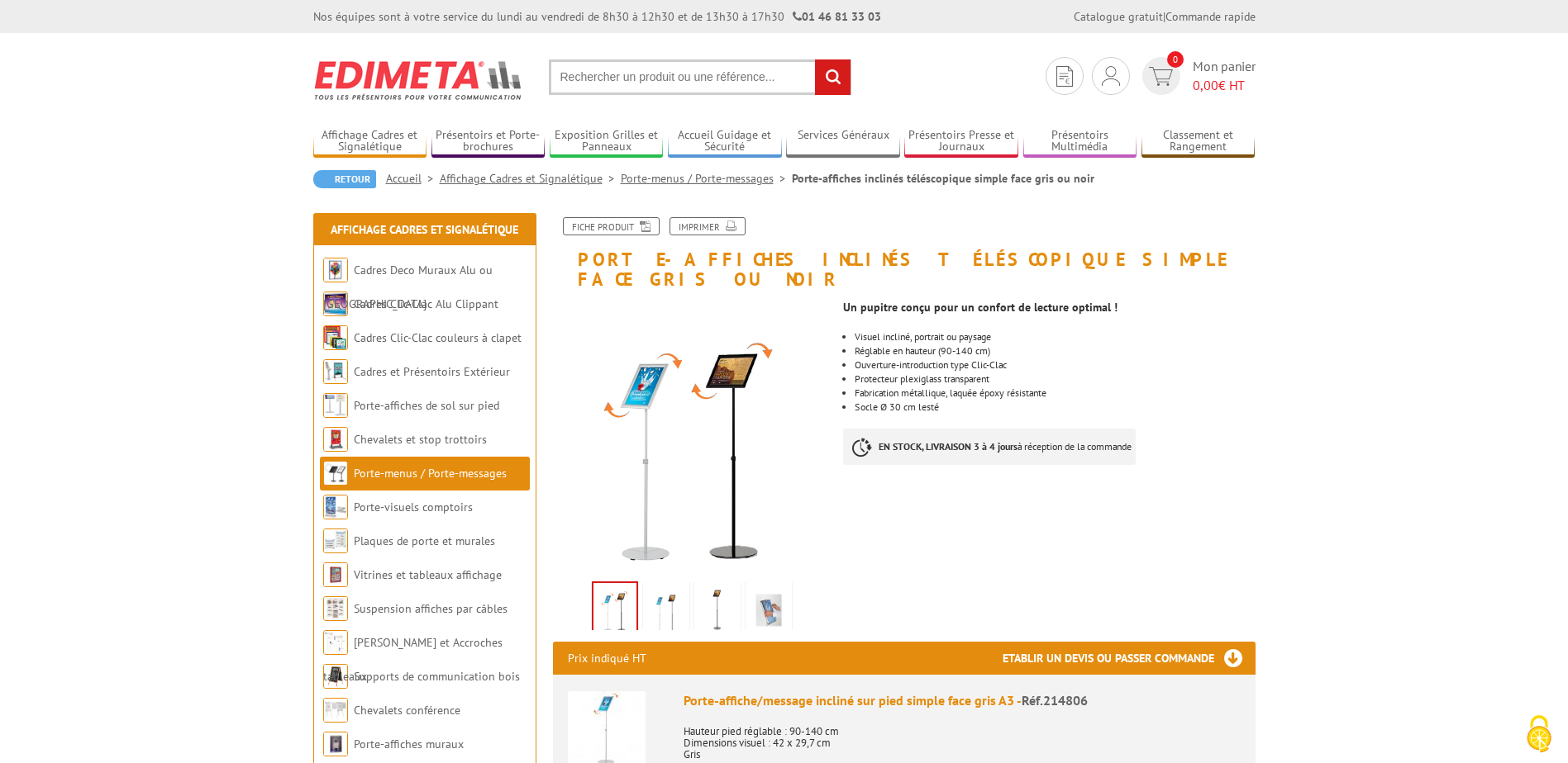
click at [675, 587] on img at bounding box center [666, 611] width 40 height 51
click at [716, 585] on img at bounding box center [718, 611] width 40 height 51
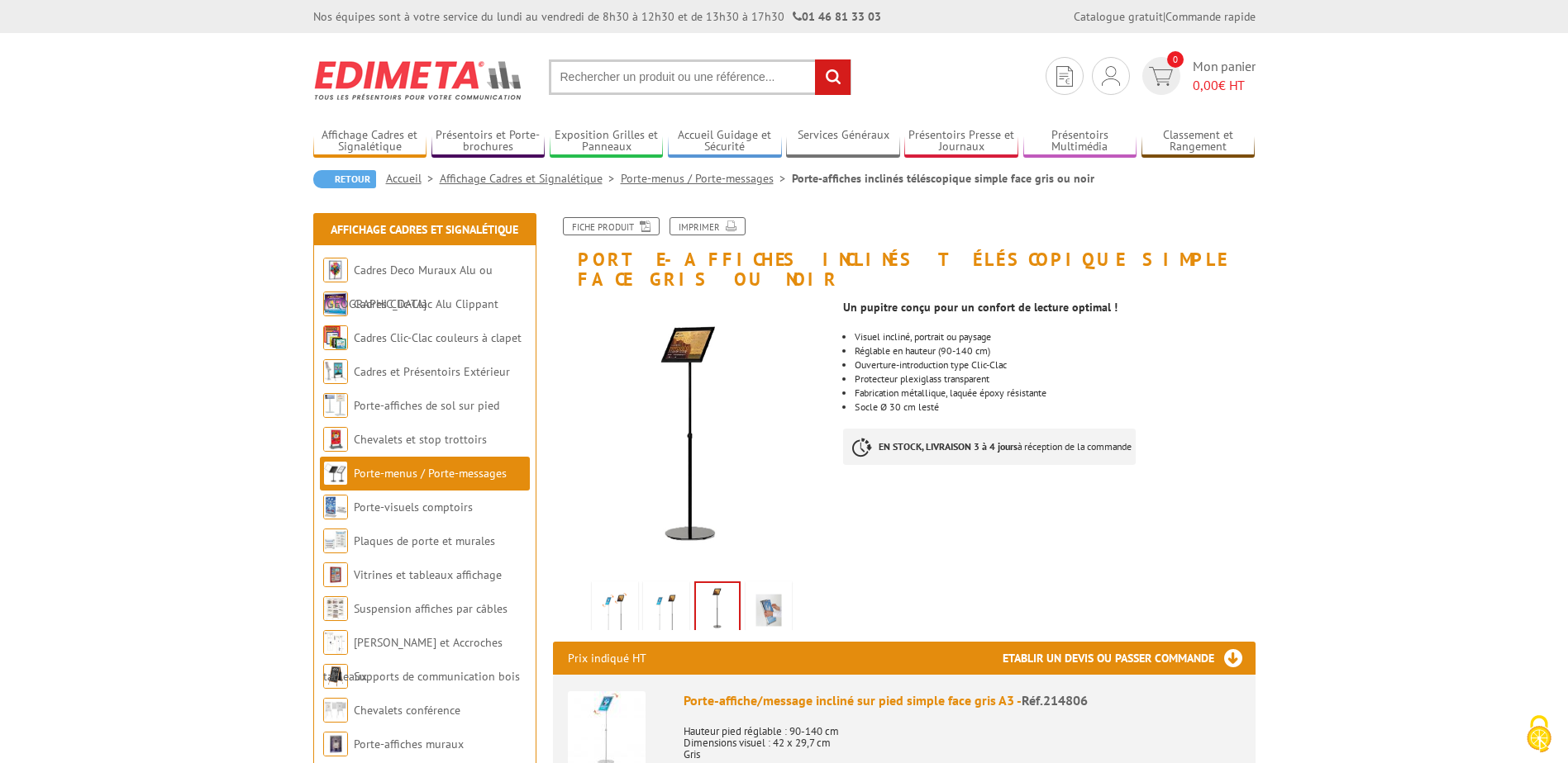
click at [759, 585] on img at bounding box center [769, 611] width 40 height 51
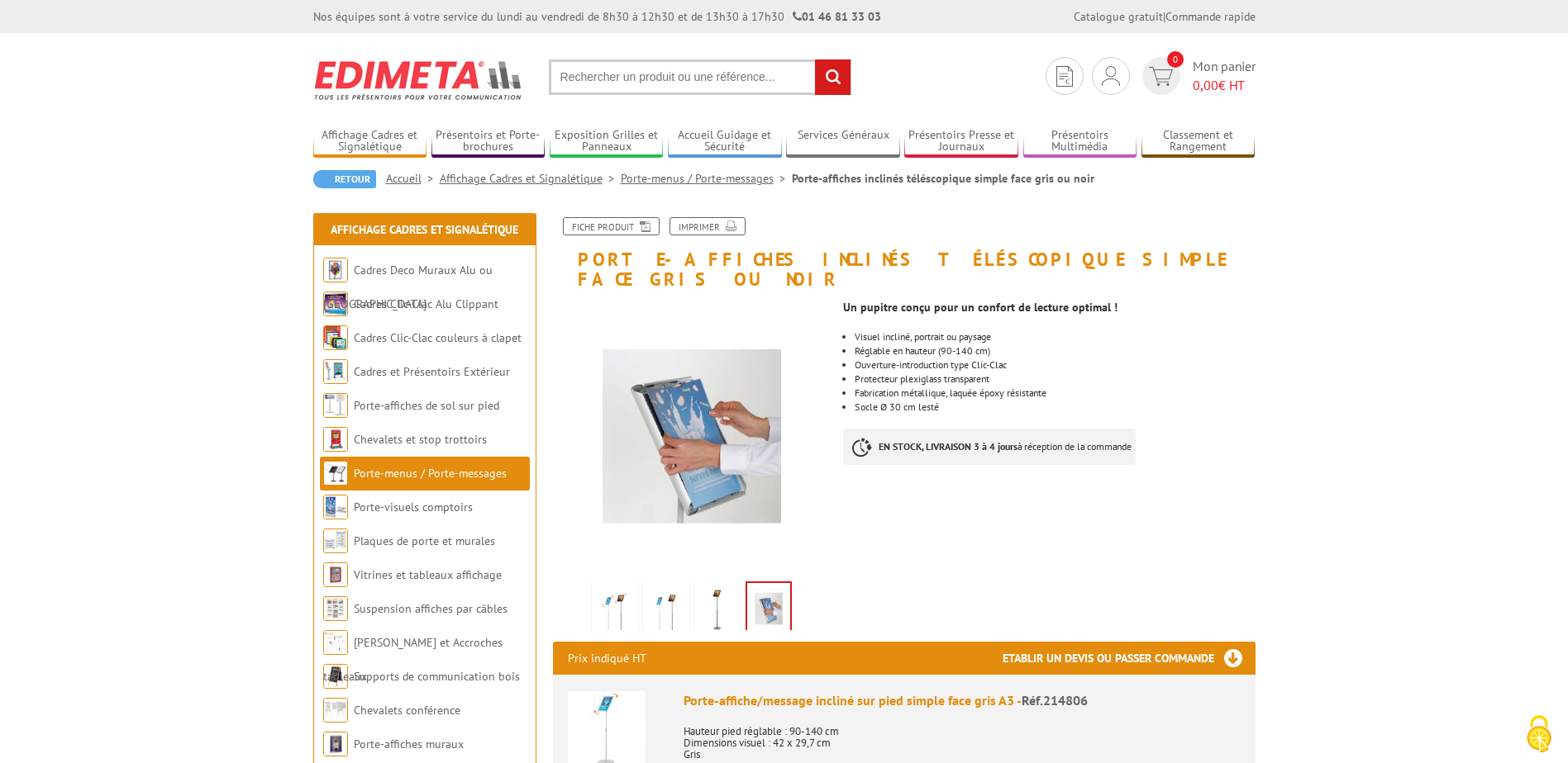
click at [621, 594] on img at bounding box center [615, 611] width 40 height 51
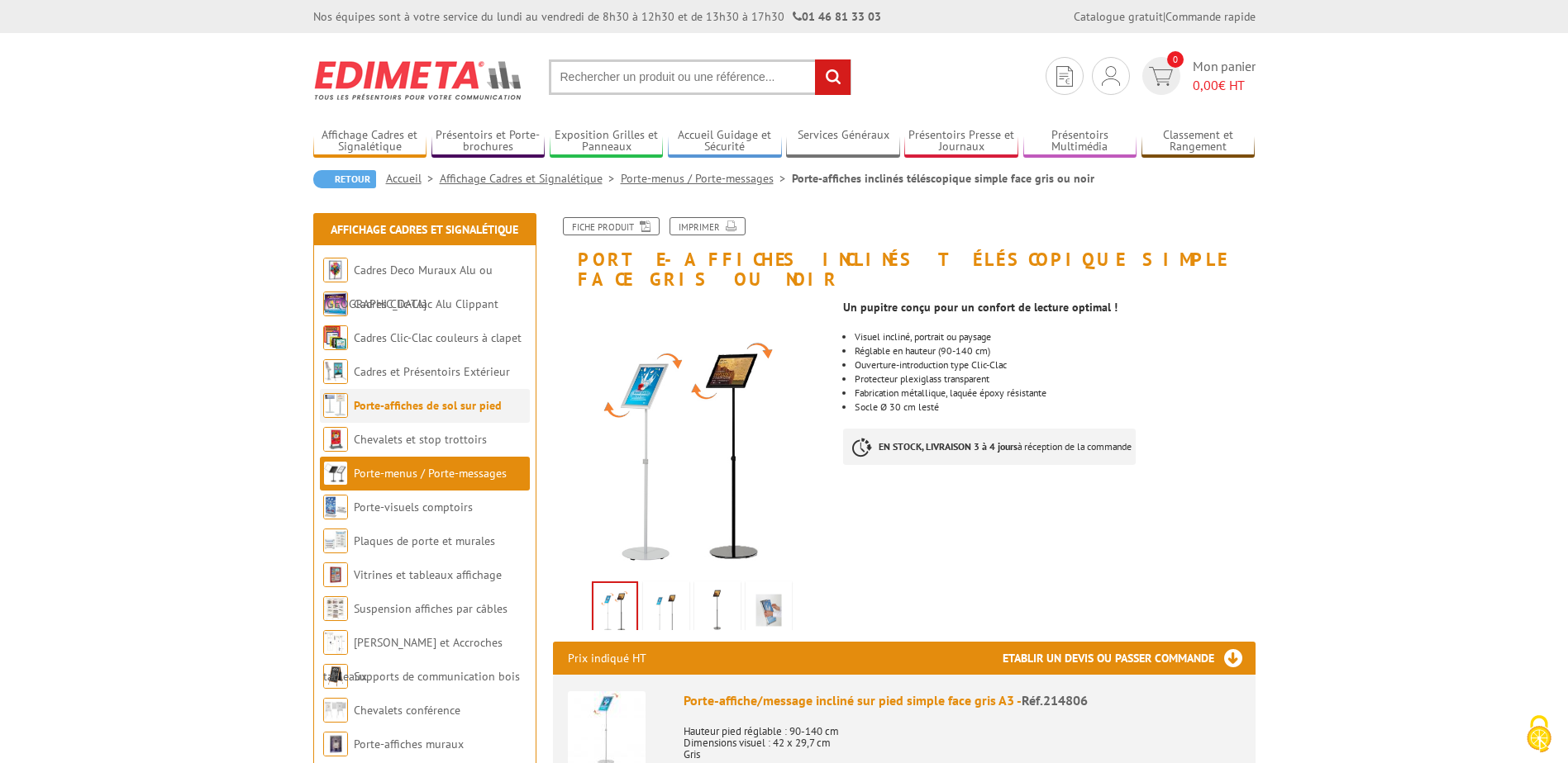
click at [424, 406] on link "Porte-affiches de sol sur pied" at bounding box center [428, 406] width 148 height 15
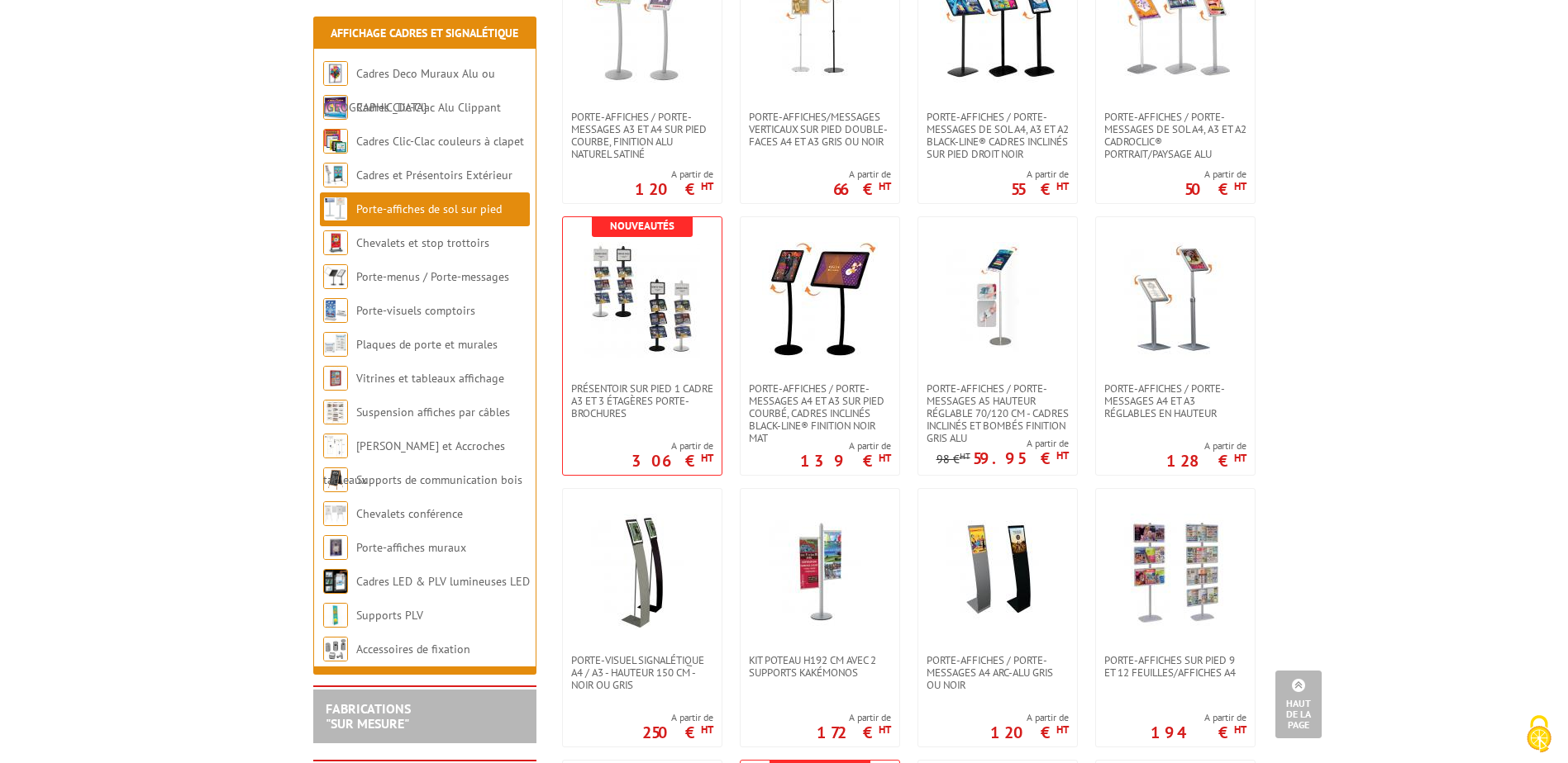
scroll to position [1818, 0]
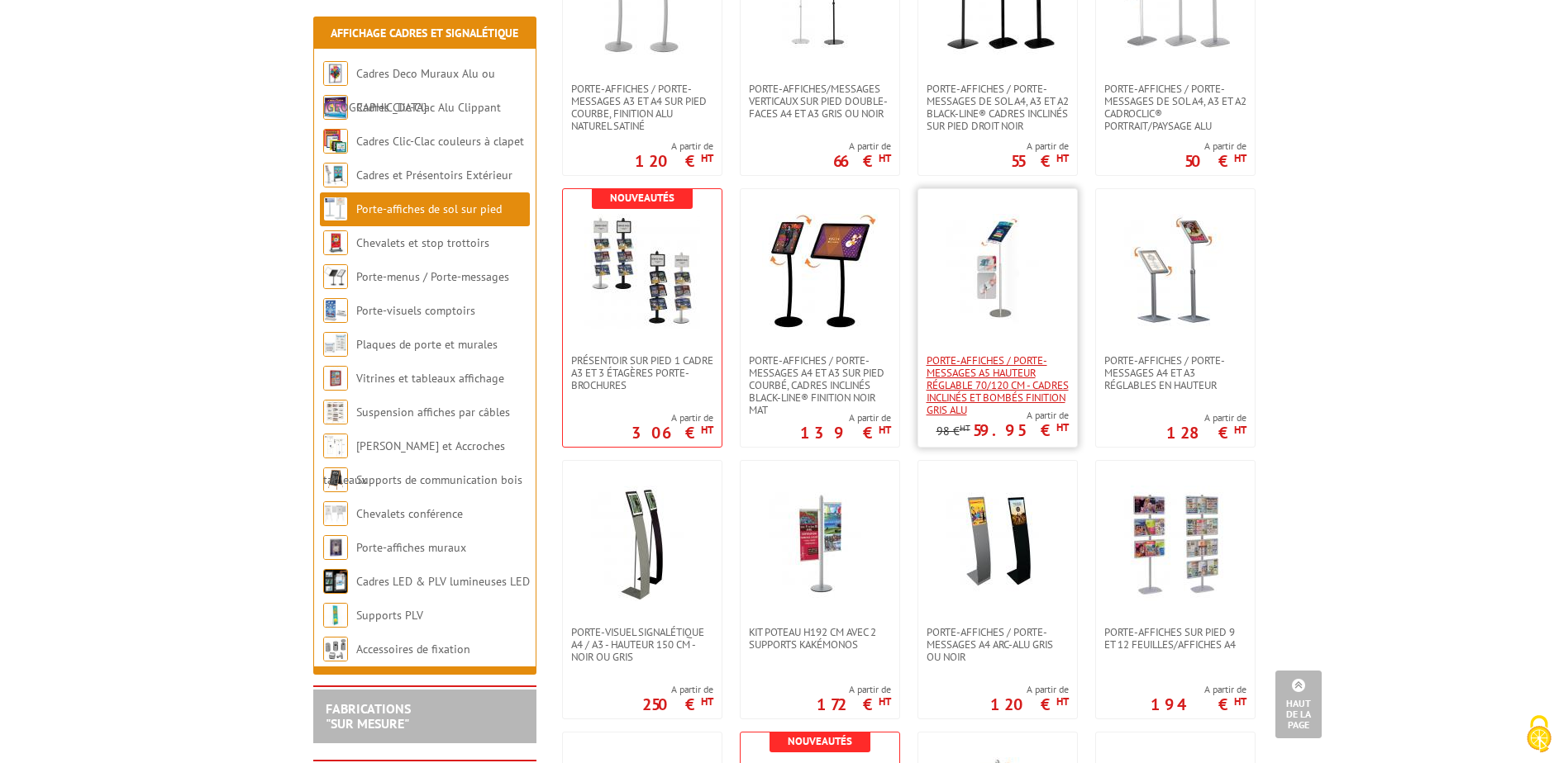
click at [1021, 382] on span "Porte-affiches / Porte-messages A5 hauteur réglable 70/120 cm - cadres inclinés…" at bounding box center [997, 384] width 142 height 62
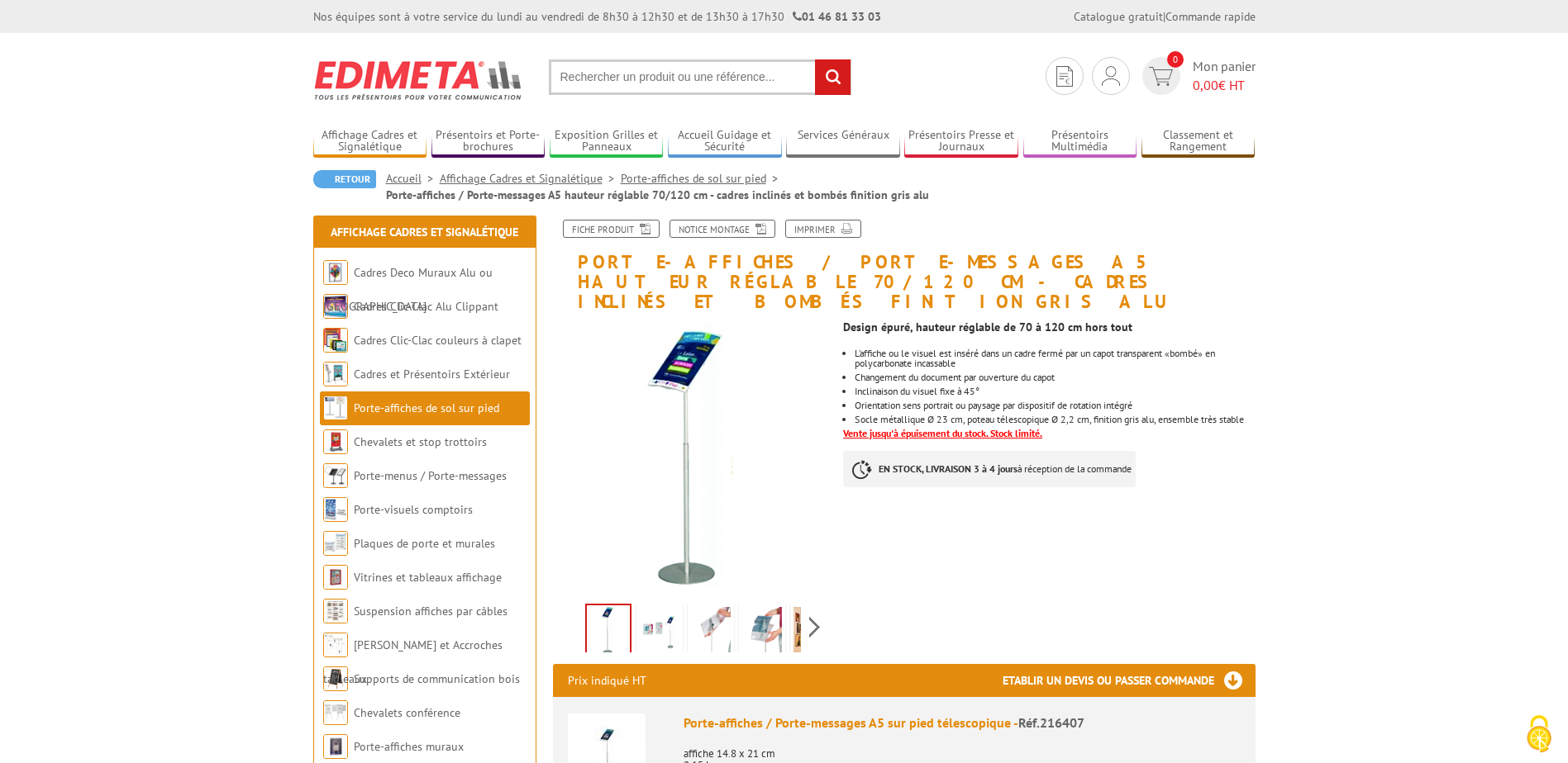
click at [739, 608] on link at bounding box center [761, 632] width 46 height 58
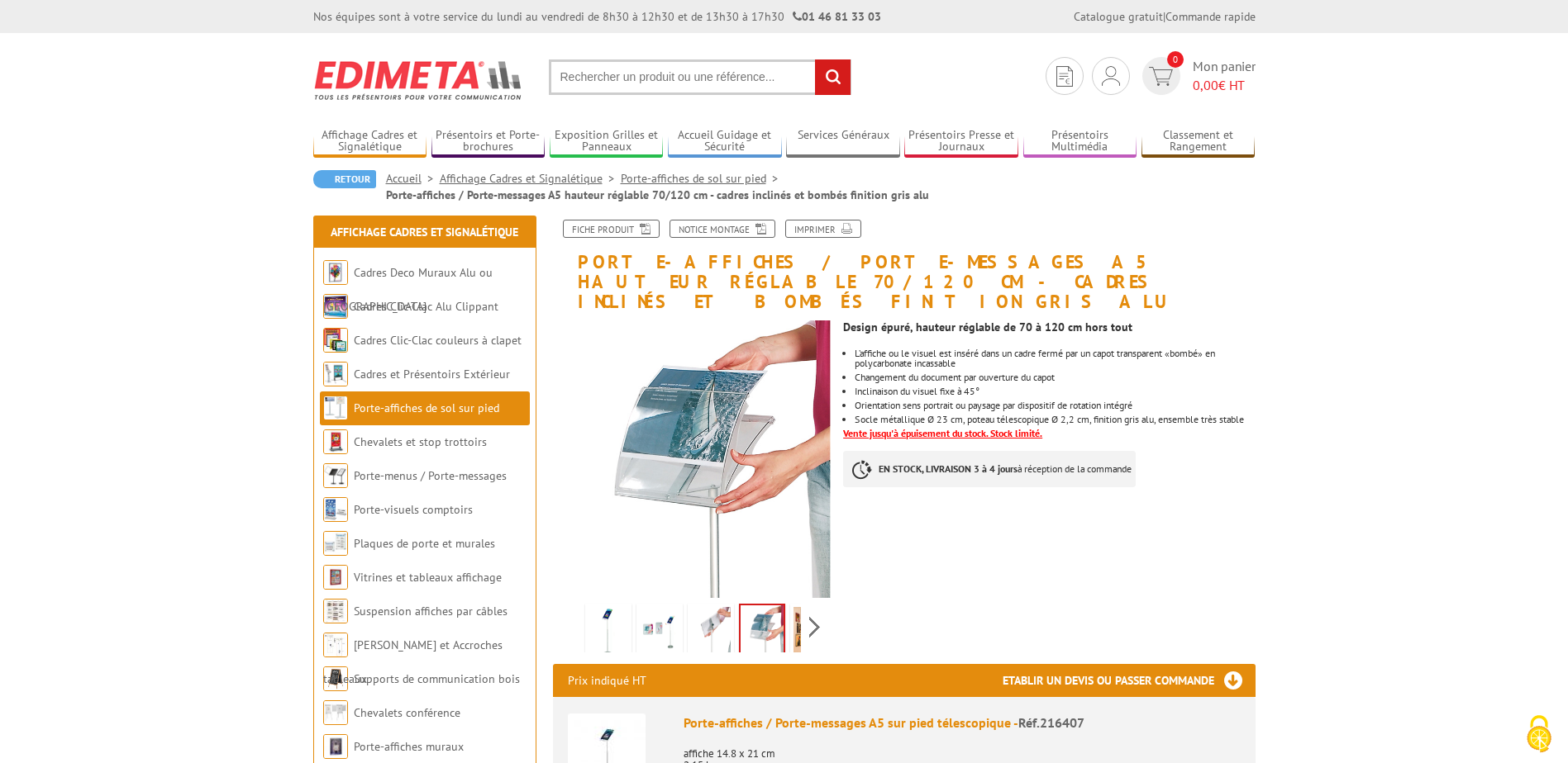
click at [765, 607] on img at bounding box center [761, 631] width 43 height 51
click at [814, 611] on div "Previous Next" at bounding box center [692, 627] width 278 height 58
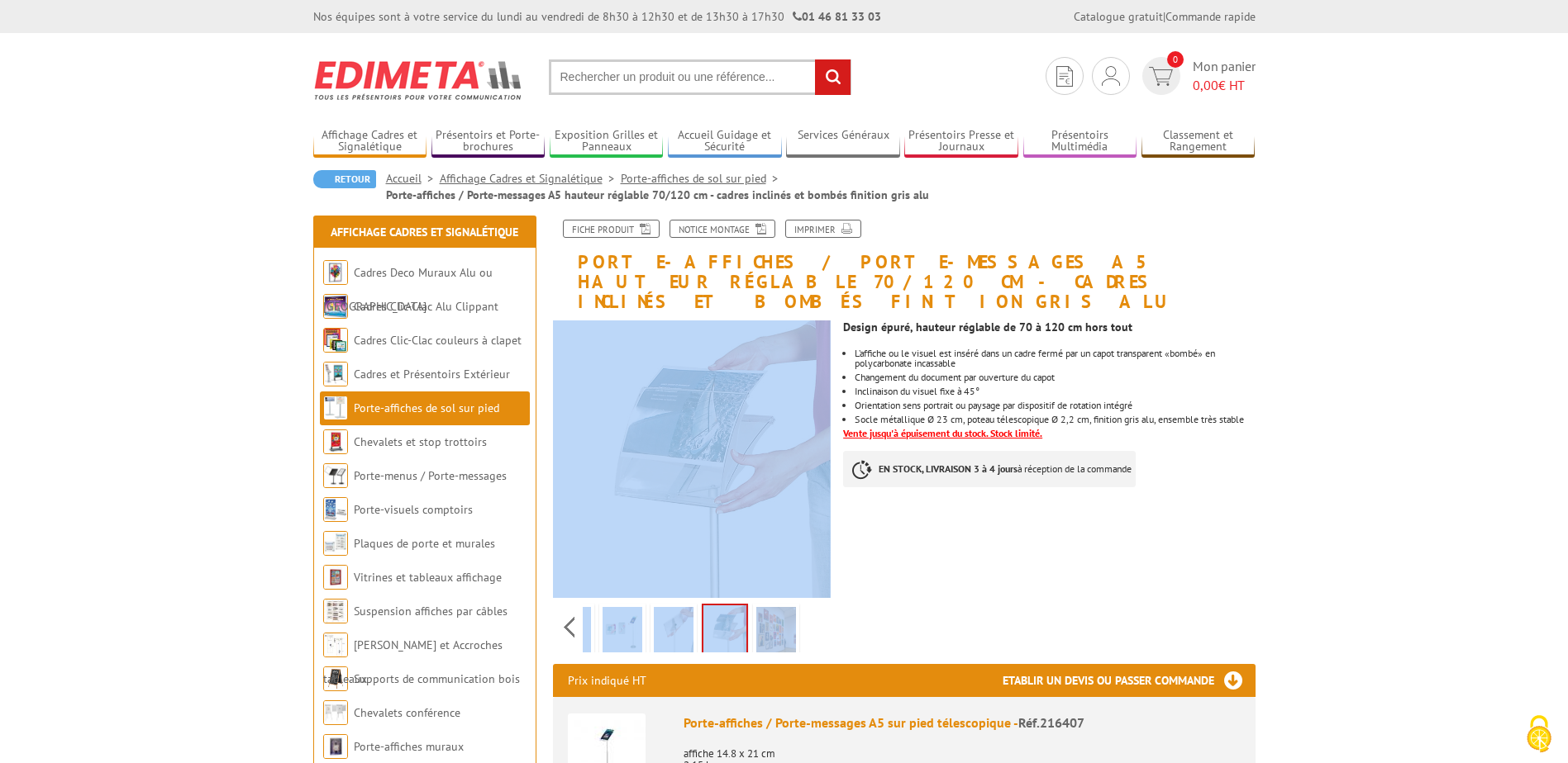
click at [814, 609] on div "Previous Next" at bounding box center [692, 627] width 278 height 58
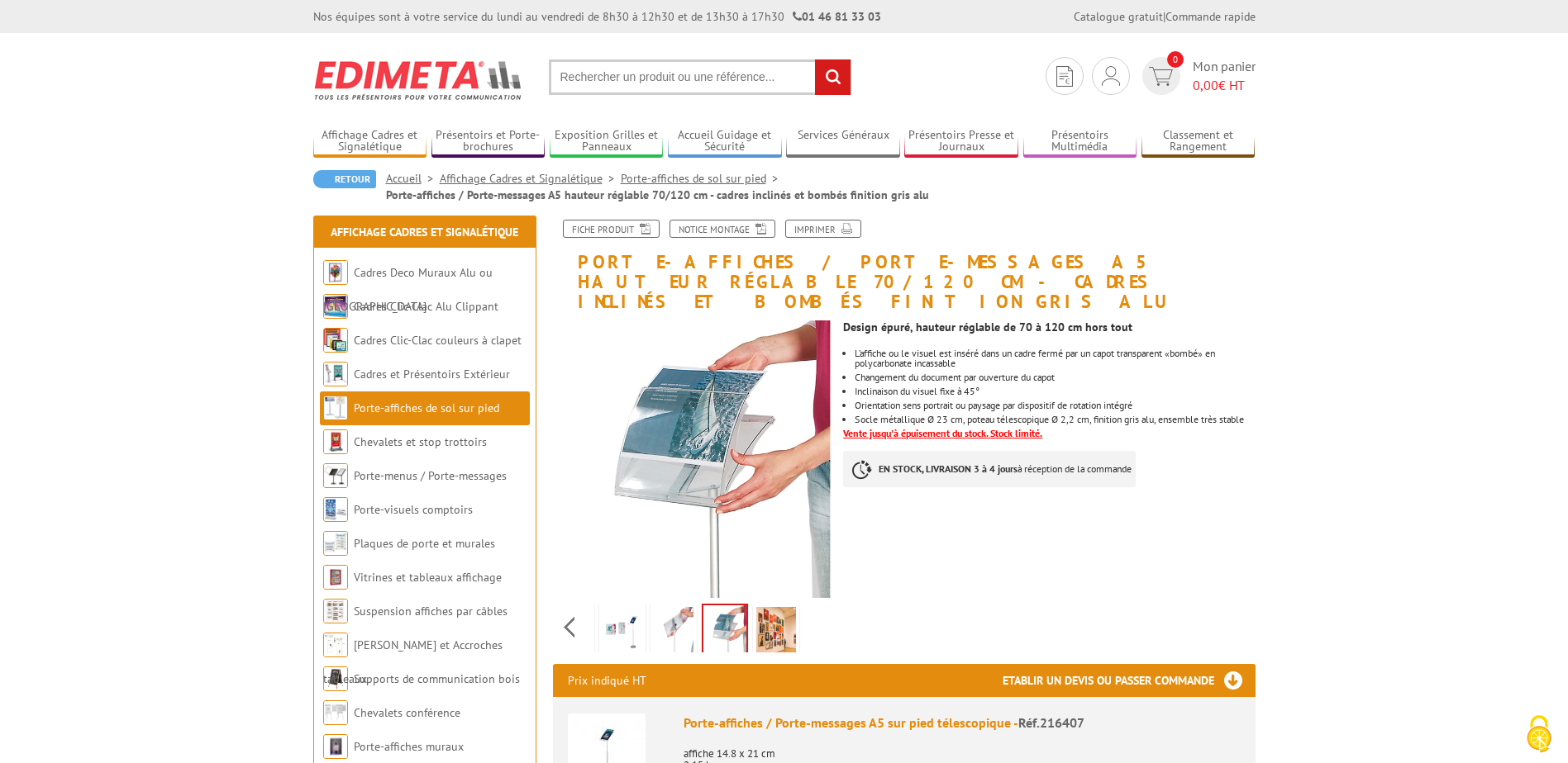
drag, startPoint x: 814, startPoint y: 609, endPoint x: 963, endPoint y: 578, distance: 152.2
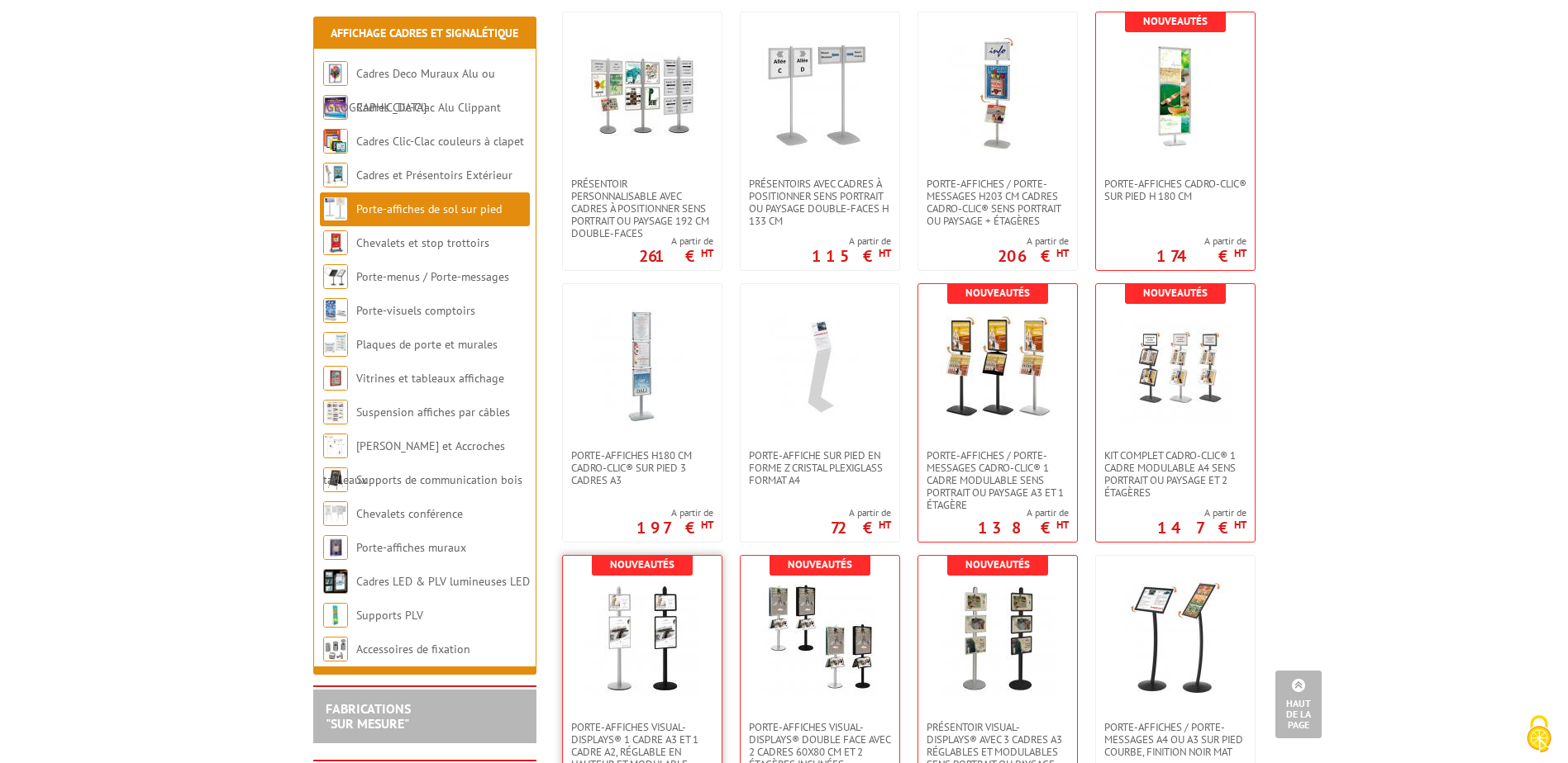
scroll to position [2809, 0]
